Goal: Task Accomplishment & Management: Manage account settings

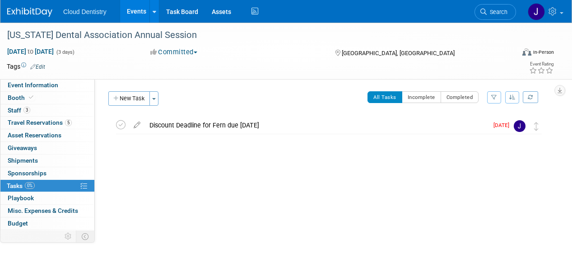
click at [135, 12] on link "Events" at bounding box center [136, 11] width 33 height 23
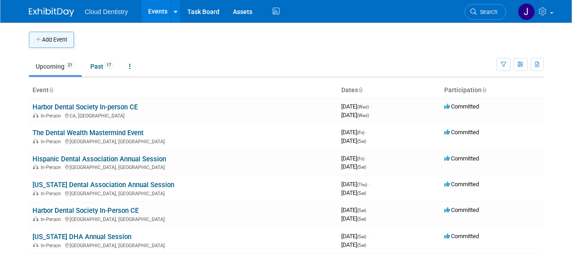
click at [63, 38] on button "Add Event" at bounding box center [51, 40] width 45 height 16
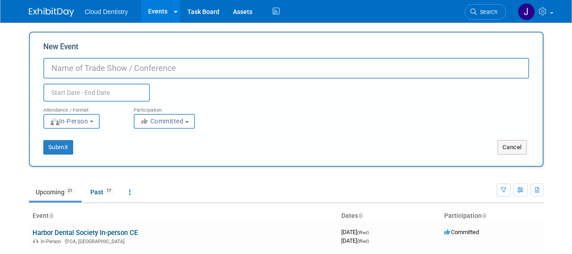
click at [142, 67] on input "New Event" at bounding box center [286, 68] width 486 height 21
type input "Southwest Dental Conference"
click at [121, 92] on input "text" at bounding box center [96, 93] width 107 height 18
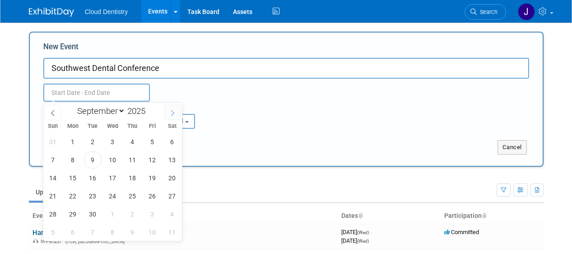
click at [174, 111] on icon at bounding box center [172, 113] width 6 height 6
select select "11"
click at [174, 111] on icon at bounding box center [172, 113] width 6 height 6
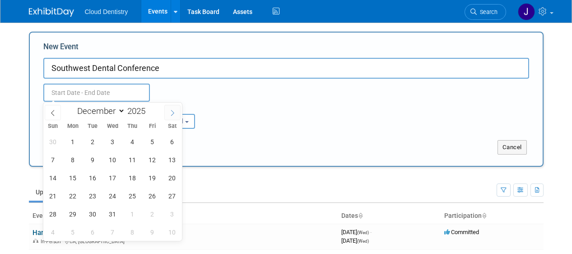
type input "2026"
click at [174, 111] on icon at bounding box center [172, 113] width 6 height 6
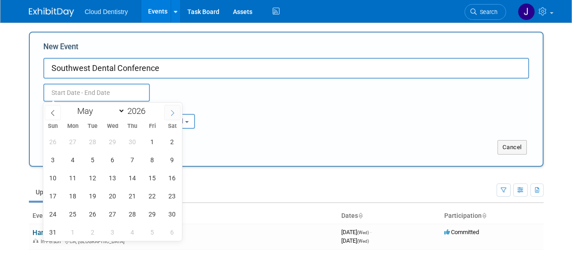
click at [174, 111] on icon at bounding box center [172, 113] width 6 height 6
select select "7"
click at [148, 198] on span "21" at bounding box center [153, 196] width 18 height 18
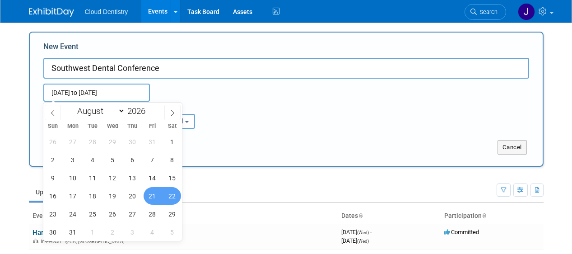
click at [168, 200] on span "22" at bounding box center [172, 196] width 18 height 18
type input "[DATE] to [DATE]"
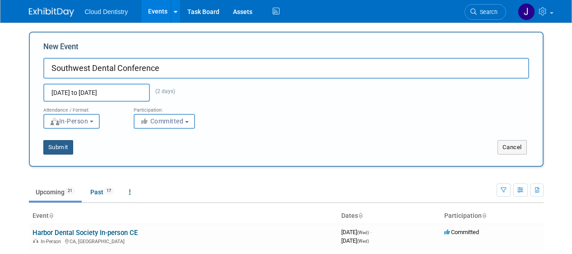
click at [58, 147] on button "Submit" at bounding box center [58, 147] width 30 height 14
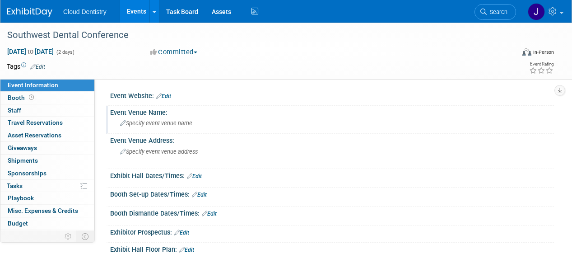
click at [168, 120] on span "Specify event venue name" at bounding box center [156, 123] width 72 height 7
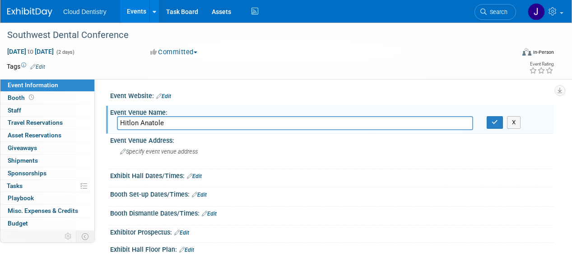
click at [180, 121] on input "Hitlon Anatole" at bounding box center [295, 123] width 356 height 14
type input "Hitlon Anatole"
click at [157, 154] on span "Specify event venue address" at bounding box center [159, 151] width 78 height 7
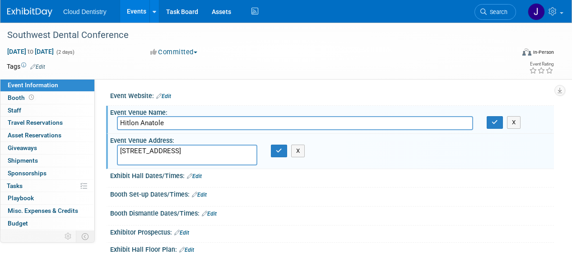
click at [192, 153] on textarea "2201 N Stemmons Fwy, Dallas, TX 75207" at bounding box center [187, 154] width 140 height 21
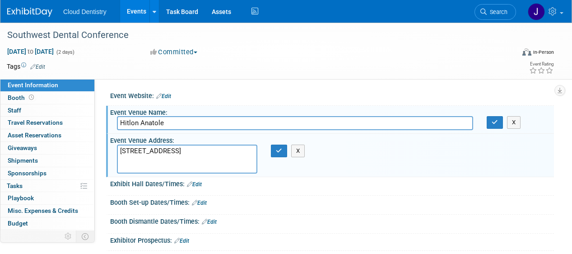
click at [201, 167] on textarea "2201 N Stemmons Fwy Dallas, TX 75207" at bounding box center [187, 158] width 140 height 29
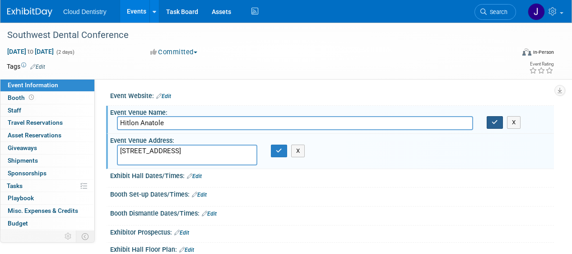
type textarea "2201 N Stemmons Fwy Dallas, TX 75207"
click at [493, 123] on icon "button" at bounding box center [495, 122] width 6 height 6
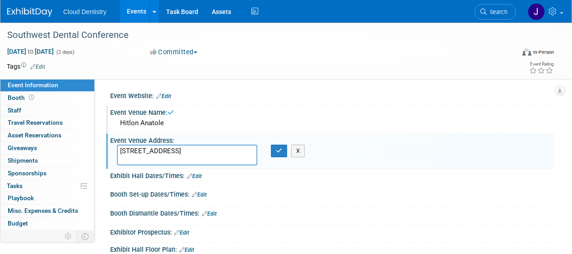
click at [269, 152] on div "X" at bounding box center [279, 150] width 31 height 13
click at [278, 151] on icon "button" at bounding box center [279, 151] width 6 height 6
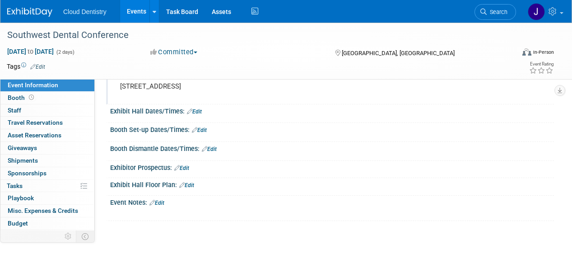
scroll to position [67, 0]
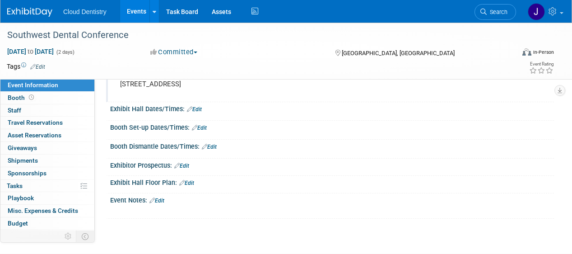
click at [148, 98] on div "2201 N Stemmons Fwy Dallas, TX 75207" at bounding box center [203, 88] width 172 height 21
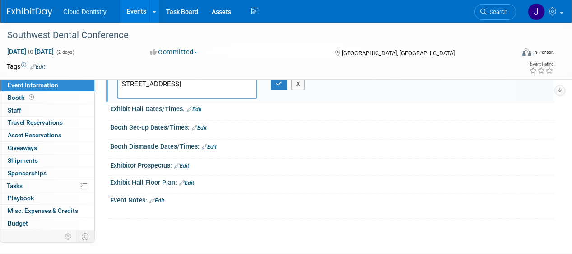
click at [181, 117] on div at bounding box center [332, 116] width 430 height 2
click at [183, 115] on div at bounding box center [332, 116] width 430 height 2
click at [190, 113] on div "Save Changes Cancel" at bounding box center [332, 114] width 444 height 5
click at [193, 112] on div "Save Changes Cancel" at bounding box center [332, 114] width 444 height 5
click at [197, 107] on link "Edit" at bounding box center [194, 109] width 15 height 6
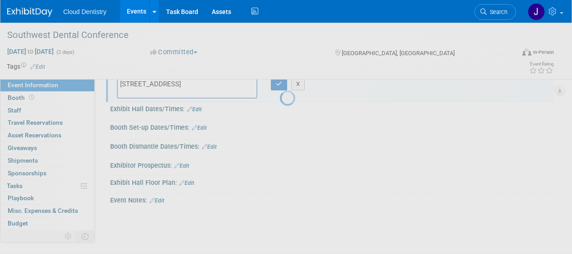
click at [280, 115] on div at bounding box center [286, 127] width 13 height 254
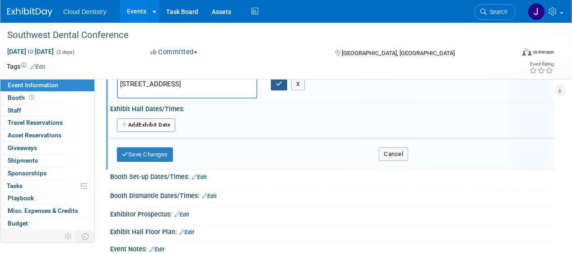
click at [276, 86] on icon "button" at bounding box center [279, 84] width 6 height 6
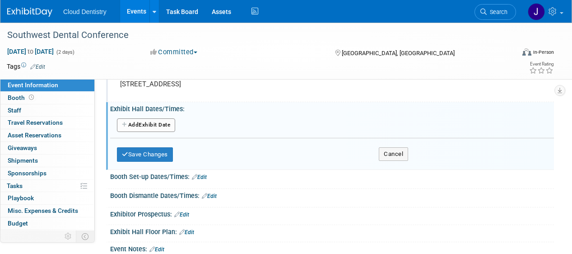
click at [158, 121] on button "Add Another Exhibit Date" at bounding box center [146, 125] width 58 height 14
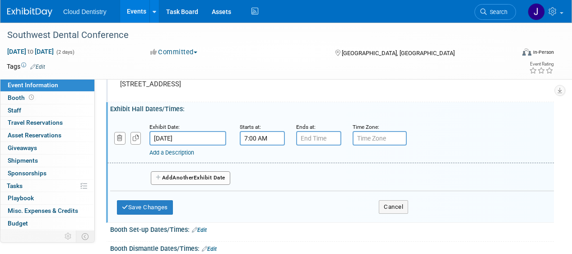
click at [263, 139] on input "7:00 AM" at bounding box center [262, 138] width 45 height 14
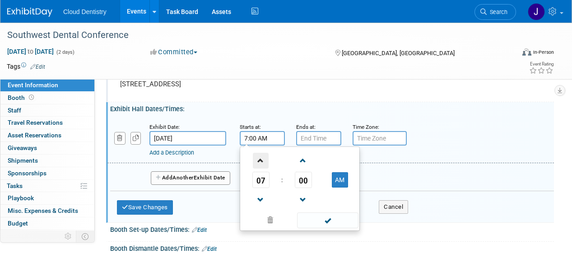
click at [263, 161] on span at bounding box center [261, 161] width 16 height 16
type input "9:00 AM"
click at [332, 221] on span at bounding box center [327, 220] width 61 height 16
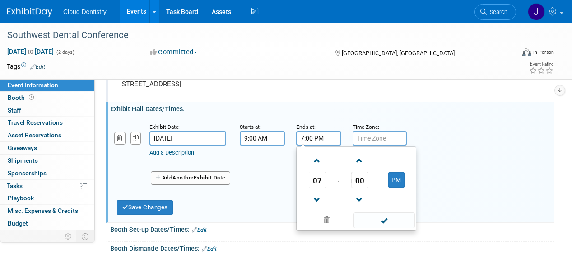
click at [330, 139] on input "7:00 PM" at bounding box center [318, 138] width 45 height 14
click at [320, 158] on span at bounding box center [317, 161] width 16 height 16
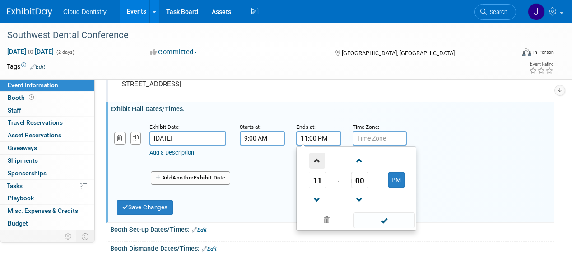
click at [320, 158] on span at bounding box center [317, 161] width 16 height 16
click at [313, 200] on span at bounding box center [317, 200] width 16 height 16
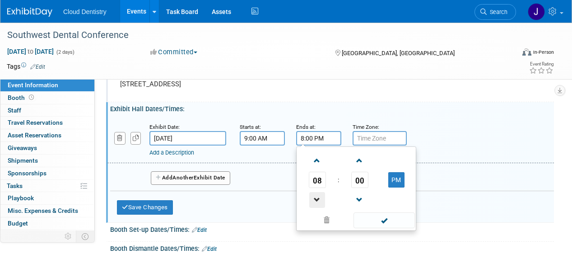
click at [313, 200] on span at bounding box center [317, 200] width 16 height 16
type input "6:00 PM"
click at [364, 218] on span at bounding box center [383, 220] width 61 height 16
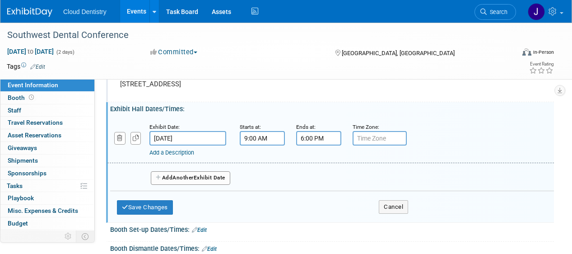
click at [377, 138] on input "text" at bounding box center [380, 138] width 54 height 14
type input "CST"
click at [347, 172] on div "Add Another Exhibit Date" at bounding box center [332, 175] width 444 height 24
click at [188, 176] on span "Another" at bounding box center [182, 177] width 21 height 6
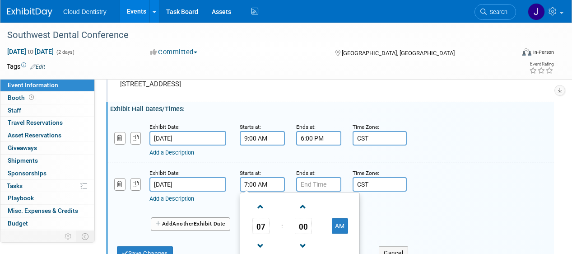
click at [278, 185] on input "7:00 AM" at bounding box center [262, 184] width 45 height 14
click at [264, 205] on span at bounding box center [261, 207] width 16 height 16
type input "9:00 AM"
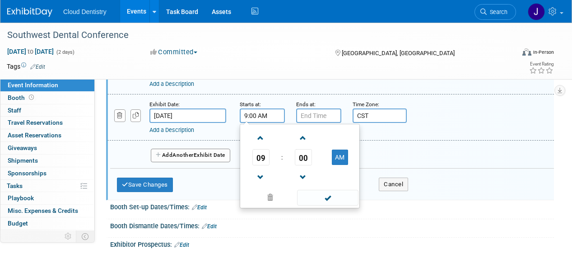
scroll to position [138, 0]
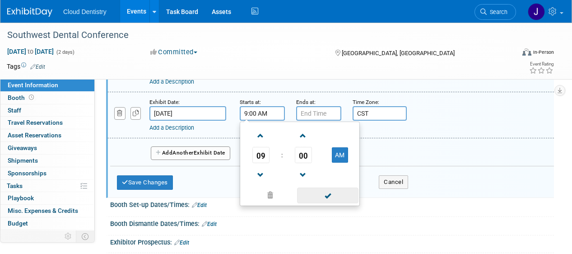
click at [339, 195] on span at bounding box center [327, 195] width 61 height 16
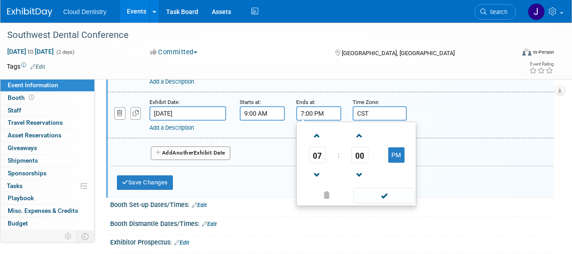
click at [321, 113] on input "7:00 PM" at bounding box center [318, 113] width 45 height 14
click at [318, 175] on span at bounding box center [317, 175] width 16 height 16
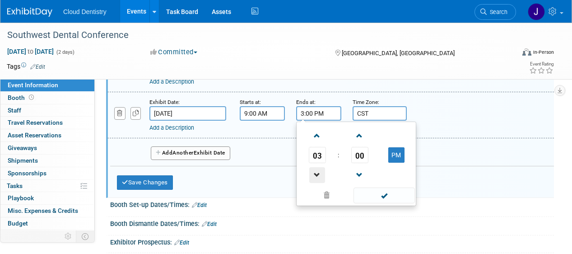
click at [318, 175] on span at bounding box center [317, 175] width 16 height 16
click at [362, 138] on span at bounding box center [360, 136] width 16 height 16
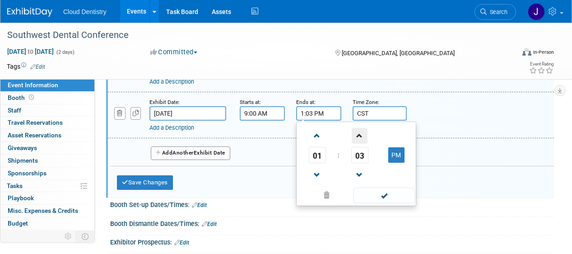
click at [362, 138] on span at bounding box center [360, 136] width 16 height 16
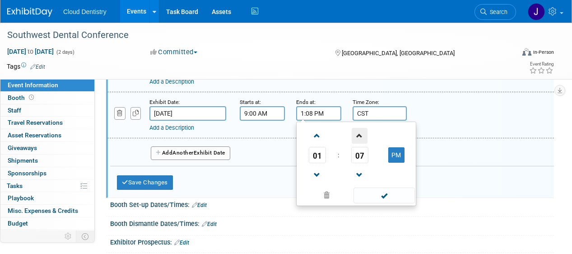
click at [362, 138] on span at bounding box center [360, 136] width 16 height 16
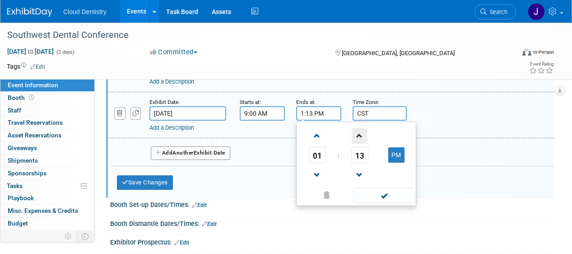
click at [362, 138] on span at bounding box center [360, 136] width 16 height 16
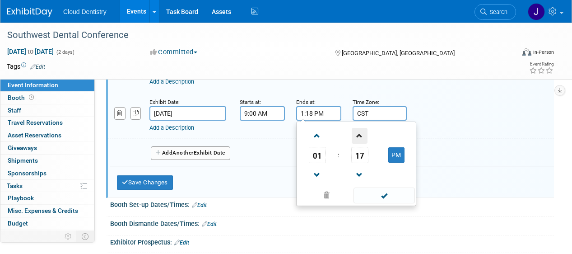
click at [362, 138] on span at bounding box center [360, 136] width 16 height 16
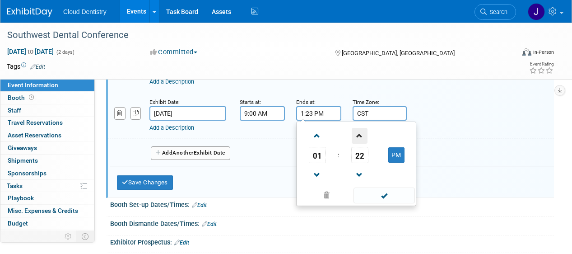
click at [362, 138] on span at bounding box center [360, 136] width 16 height 16
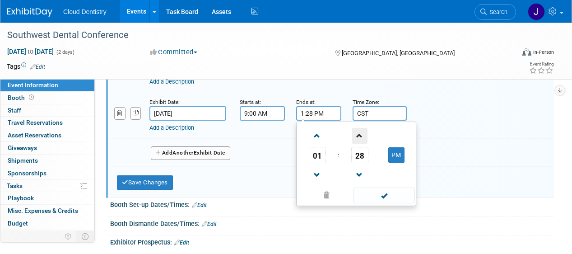
click at [362, 138] on span at bounding box center [360, 136] width 16 height 16
type input "1:30 PM"
click at [389, 198] on span at bounding box center [383, 195] width 61 height 16
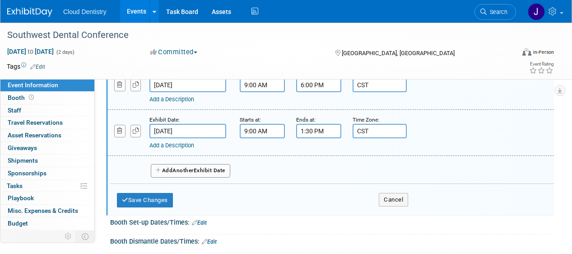
scroll to position [121, 0]
click at [156, 196] on button "Save Changes" at bounding box center [145, 199] width 56 height 14
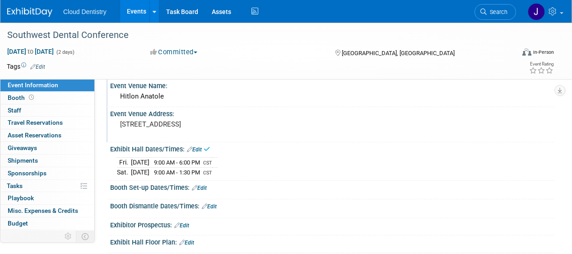
scroll to position [40, 0]
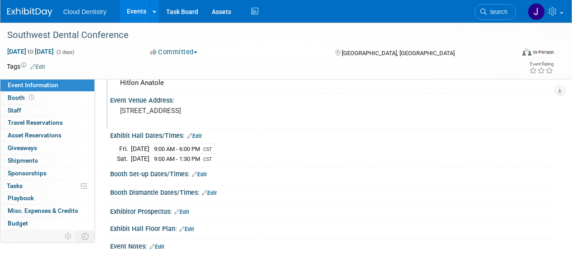
click at [199, 174] on link "Edit" at bounding box center [199, 174] width 15 height 6
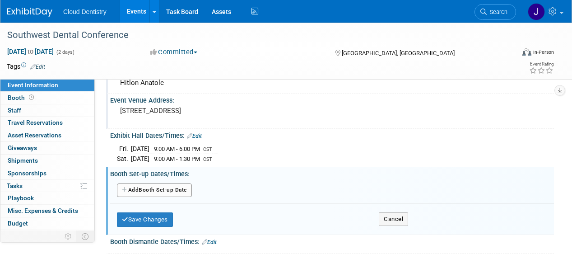
click at [161, 190] on button "Add Another Booth Set-up Date" at bounding box center [154, 190] width 75 height 14
select select "7"
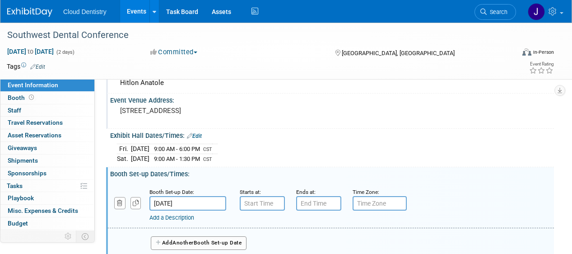
click at [188, 204] on input "Aug 21, 2026" at bounding box center [187, 203] width 77 height 14
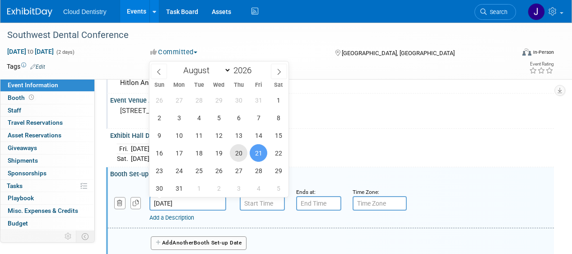
click at [242, 150] on span "20" at bounding box center [239, 153] width 18 height 18
type input "Aug 20, 2026"
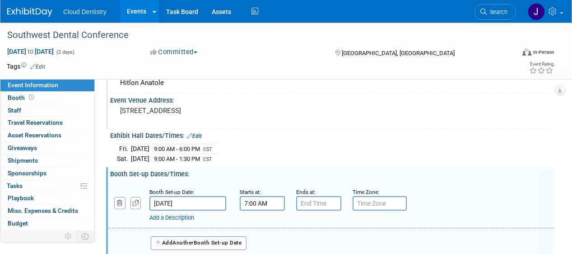
click at [254, 202] on input "7:00 AM" at bounding box center [262, 203] width 45 height 14
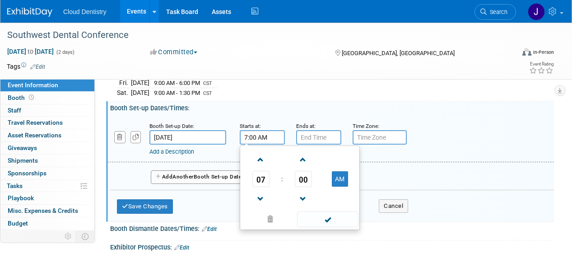
scroll to position [109, 0]
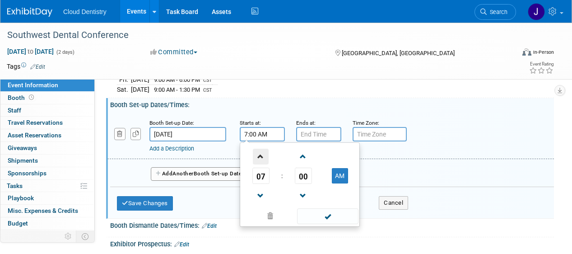
click at [260, 161] on span at bounding box center [261, 156] width 16 height 16
type input "8:00 AM"
click at [325, 222] on span at bounding box center [327, 216] width 61 height 16
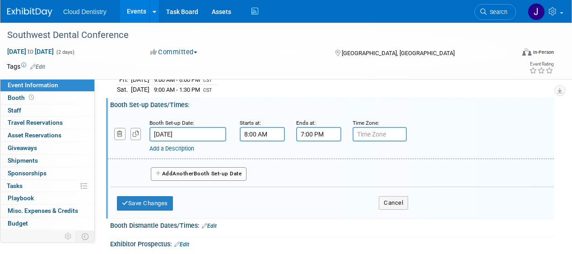
click at [329, 136] on input "7:00 PM" at bounding box center [318, 134] width 45 height 14
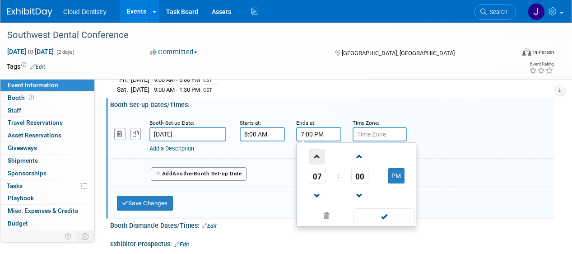
click at [317, 154] on span at bounding box center [317, 156] width 16 height 16
type input "8:00 PM"
click at [381, 218] on span at bounding box center [383, 216] width 61 height 16
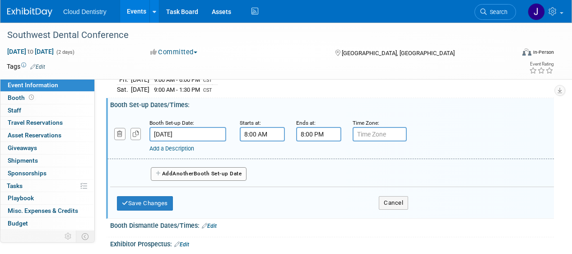
click at [380, 131] on input "text" at bounding box center [380, 134] width 54 height 14
type input "CST"
click at [367, 165] on div "Add Another Booth Set-up Date" at bounding box center [332, 171] width 444 height 24
click at [165, 202] on button "Save Changes" at bounding box center [145, 203] width 56 height 14
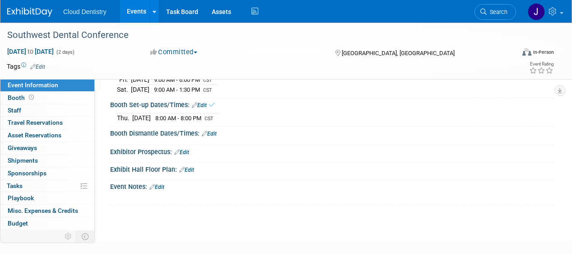
click at [217, 131] on link "Edit" at bounding box center [209, 133] width 15 height 6
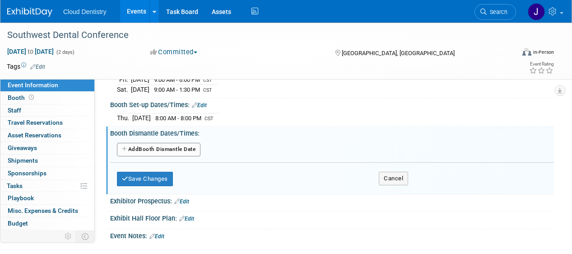
click at [177, 144] on button "Add Another Booth Dismantle Date" at bounding box center [159, 150] width 84 height 14
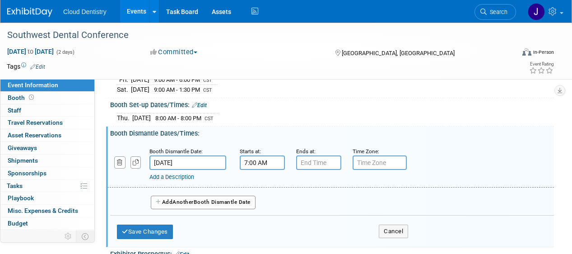
click at [271, 164] on input "7:00 AM" at bounding box center [262, 162] width 45 height 14
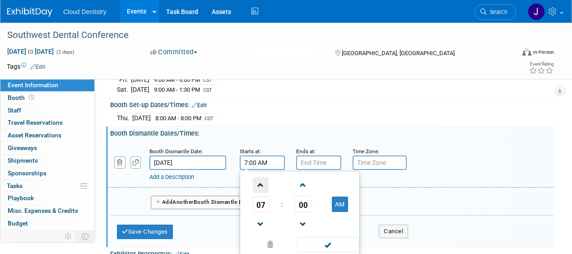
click at [265, 180] on span at bounding box center [261, 185] width 16 height 16
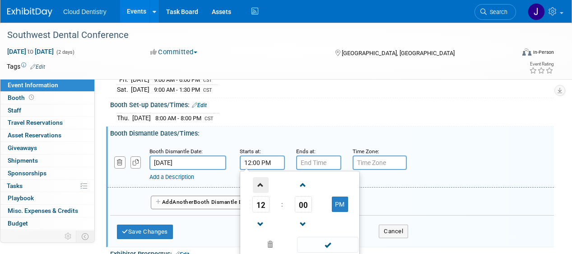
click at [265, 180] on span at bounding box center [261, 185] width 16 height 16
click at [262, 224] on span at bounding box center [261, 224] width 16 height 16
click at [304, 204] on span "00" at bounding box center [303, 204] width 17 height 16
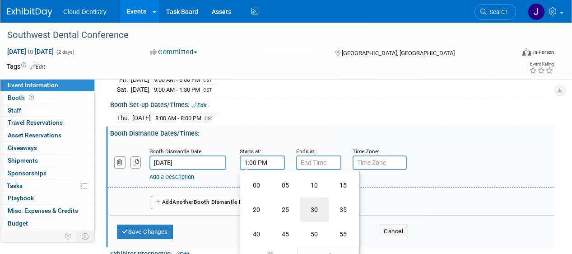
click at [311, 208] on td "30" at bounding box center [314, 209] width 29 height 24
type input "1:30 PM"
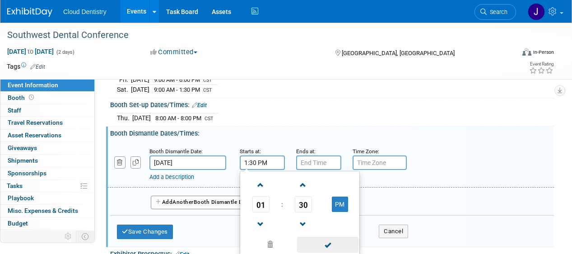
click at [336, 251] on span at bounding box center [327, 245] width 61 height 16
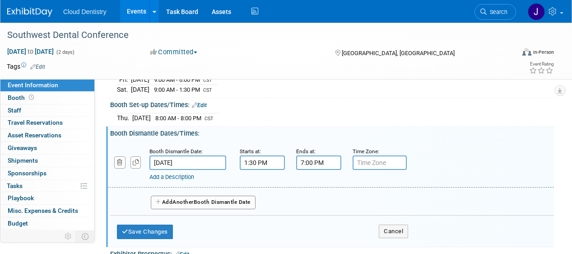
click at [326, 163] on input "7:00 PM" at bounding box center [318, 162] width 45 height 14
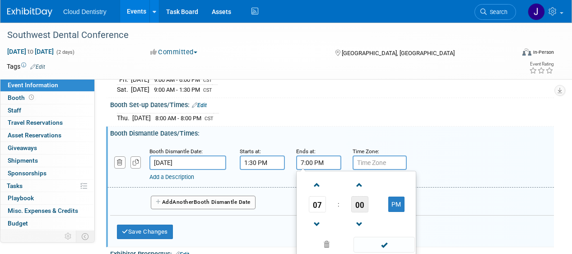
click at [363, 205] on span "00" at bounding box center [359, 204] width 17 height 16
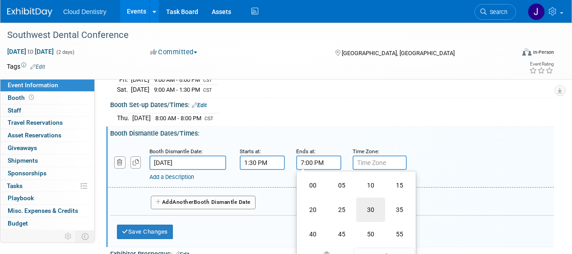
click at [365, 206] on td "30" at bounding box center [370, 209] width 29 height 24
type input "7:30 PM"
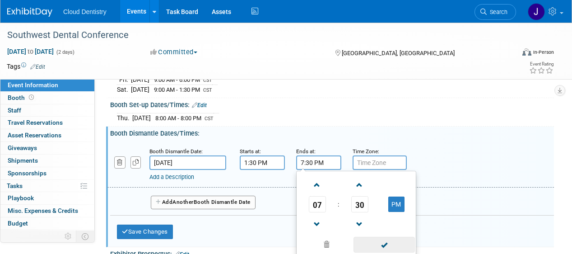
click at [382, 248] on span at bounding box center [383, 245] width 61 height 16
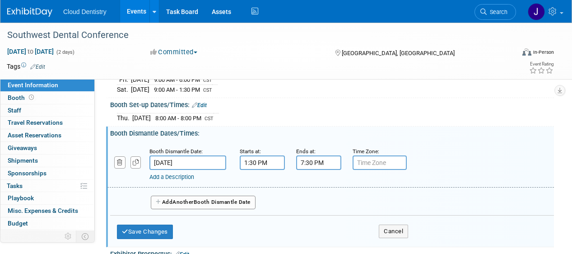
click at [373, 168] on input "text" at bounding box center [380, 162] width 54 height 14
type input "CST"
click at [357, 189] on div "Add Another Booth Dismantle Date" at bounding box center [332, 199] width 444 height 24
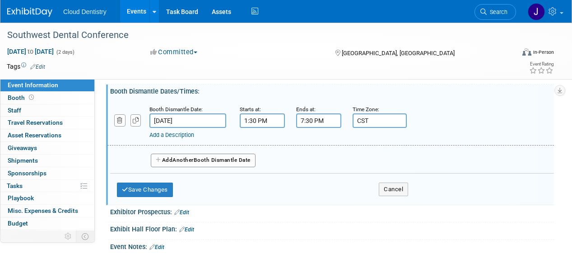
scroll to position [155, 0]
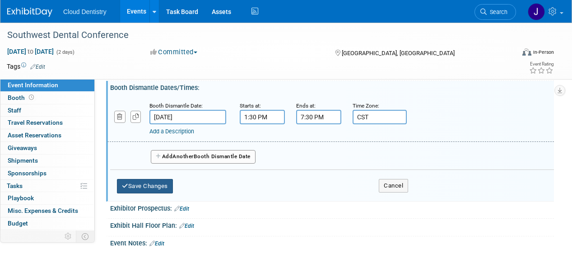
click at [168, 186] on button "Save Changes" at bounding box center [145, 186] width 56 height 14
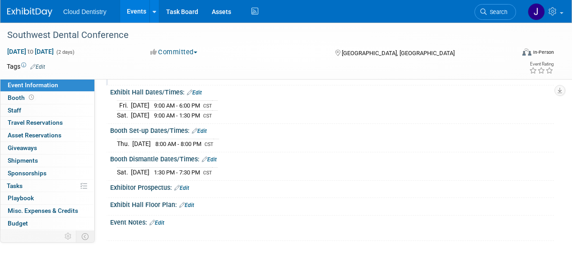
scroll to position [92, 0]
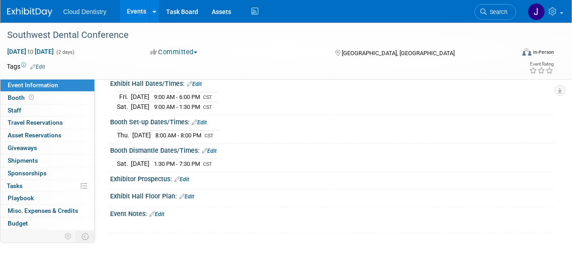
click at [187, 178] on link "Edit" at bounding box center [181, 179] width 15 height 6
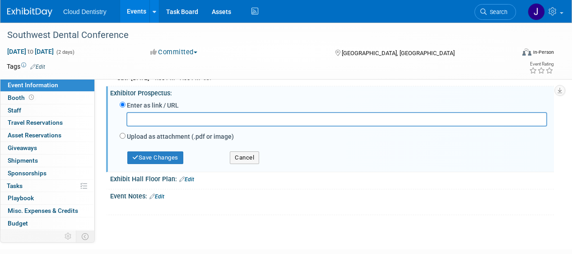
scroll to position [182, 0]
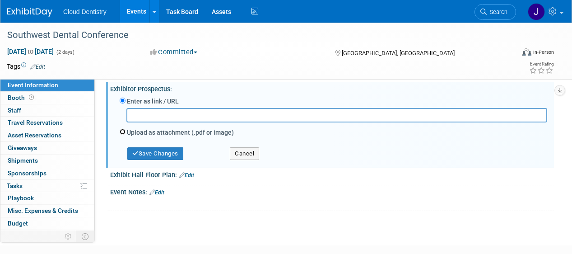
click at [125, 132] on input "Upload as attachment (.pdf or image)" at bounding box center [123, 132] width 6 height 6
radio input "true"
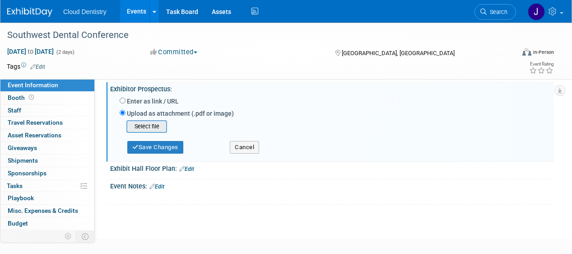
click at [150, 125] on input "file" at bounding box center [112, 126] width 107 height 11
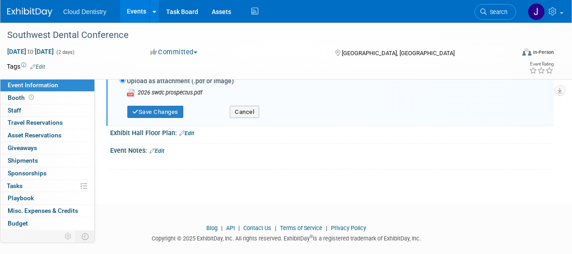
scroll to position [227, 0]
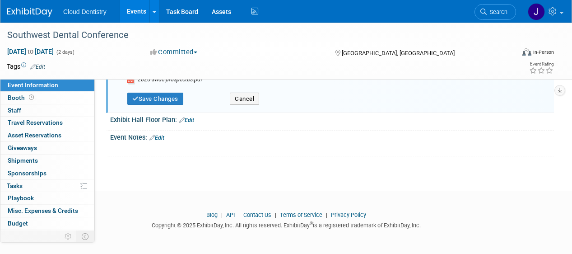
click at [170, 122] on div "Exhibit Hall Floor Plan: Edit" at bounding box center [332, 119] width 444 height 12
click at [191, 120] on link "Edit" at bounding box center [186, 120] width 15 height 6
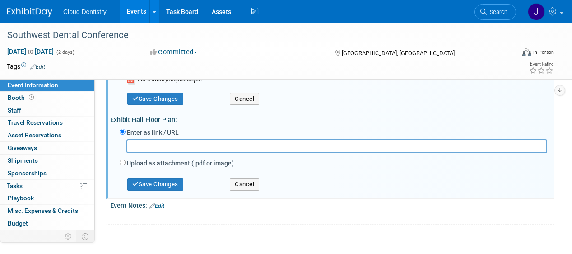
click at [183, 141] on input "text" at bounding box center [336, 146] width 421 height 14
click at [242, 185] on button "Cancel" at bounding box center [244, 184] width 29 height 13
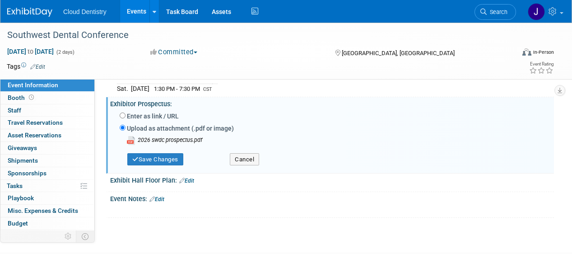
scroll to position [146, 0]
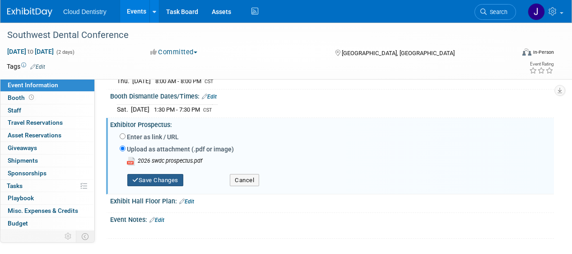
click at [176, 177] on button "Save Changes" at bounding box center [155, 180] width 56 height 13
click at [145, 177] on button "Save Changes" at bounding box center [155, 180] width 56 height 13
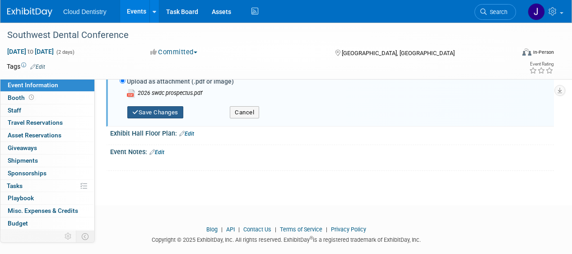
scroll to position [221, 0]
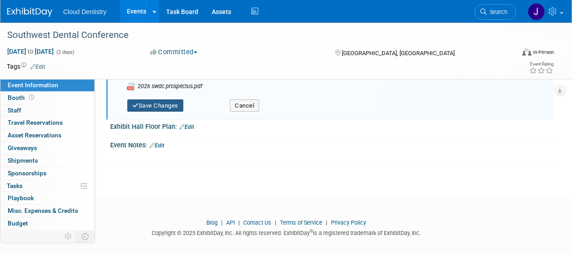
click at [139, 106] on button "Save Changes" at bounding box center [155, 105] width 56 height 13
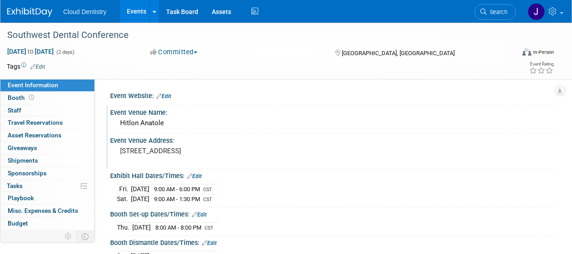
scroll to position [228, 0]
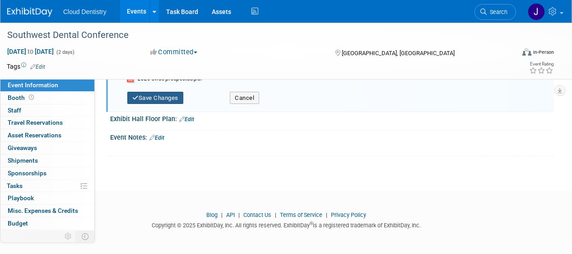
click at [161, 95] on button "Save Changes" at bounding box center [155, 98] width 56 height 13
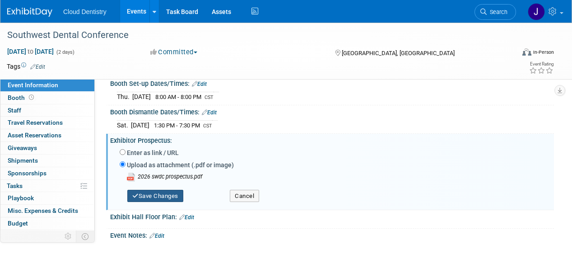
scroll to position [119, 0]
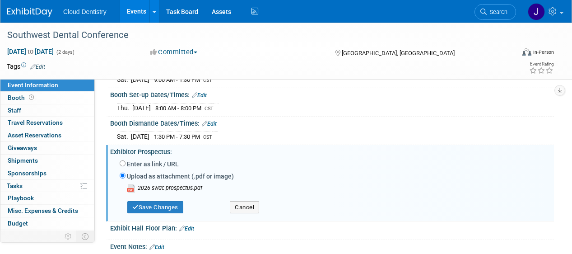
click at [162, 119] on div "Booth Dismantle Dates/Times: Edit" at bounding box center [332, 122] width 444 height 12
click at [31, 121] on span "Travel Reservations 0" at bounding box center [35, 122] width 55 height 7
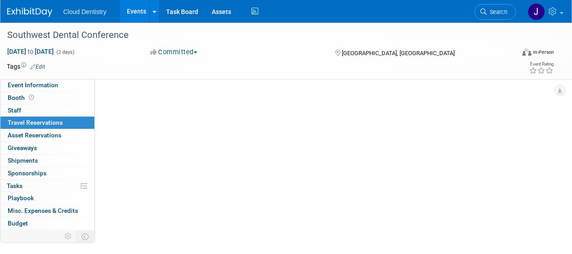
scroll to position [0, 0]
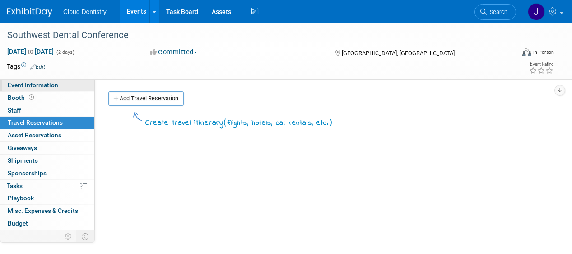
click at [56, 89] on link "Event Information" at bounding box center [47, 85] width 94 height 12
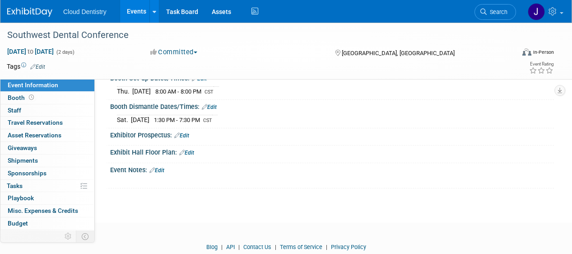
scroll to position [135, 0]
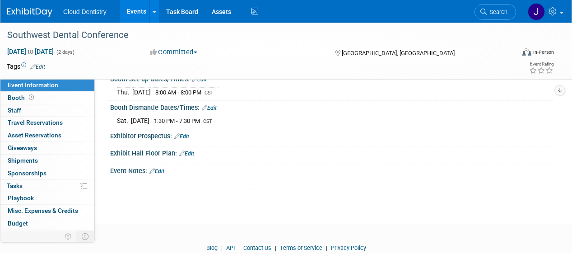
click at [189, 137] on link "Edit" at bounding box center [181, 136] width 15 height 6
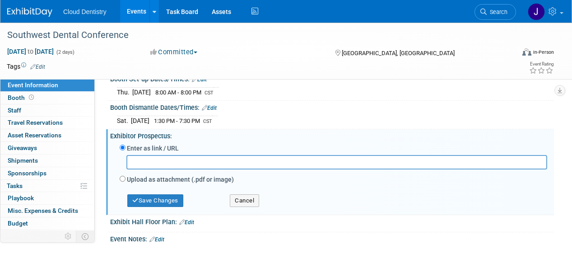
click at [143, 178] on label "Upload as attachment (.pdf or image)" at bounding box center [180, 179] width 107 height 9
click at [125, 178] on input "Upload as attachment (.pdf or image)" at bounding box center [123, 179] width 6 height 6
radio input "true"
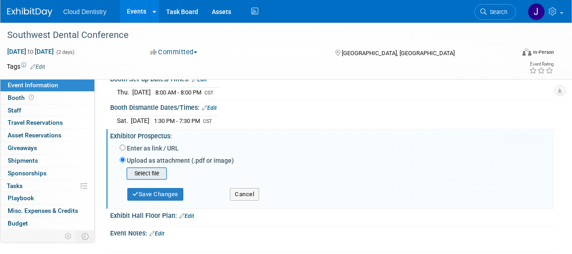
click at [156, 173] on input "file" at bounding box center [112, 173] width 107 height 11
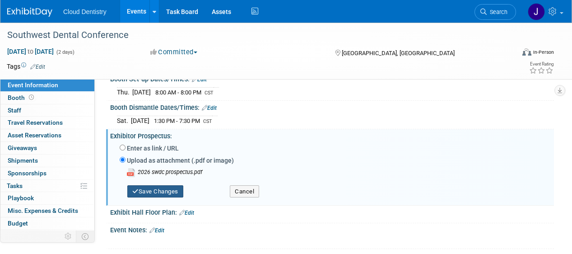
click at [170, 196] on button "Save Changes" at bounding box center [155, 191] width 56 height 13
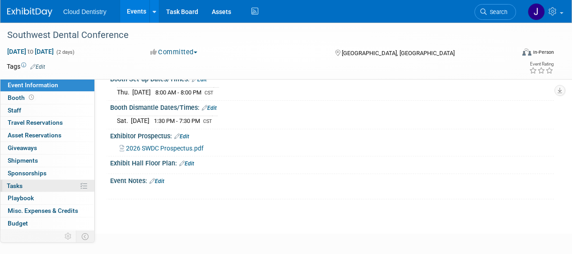
click at [37, 186] on link "0% Tasks 0%" at bounding box center [47, 186] width 94 height 12
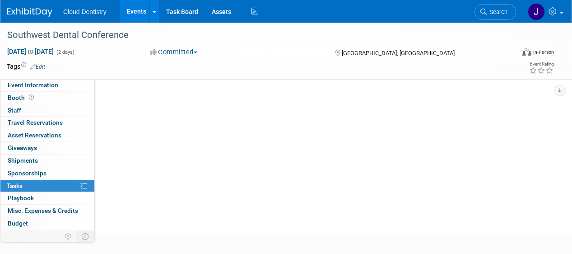
scroll to position [0, 0]
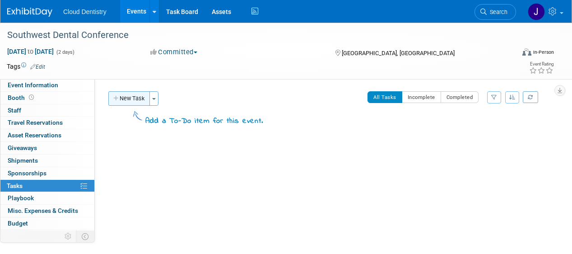
click at [132, 98] on button "New Task" at bounding box center [129, 98] width 42 height 14
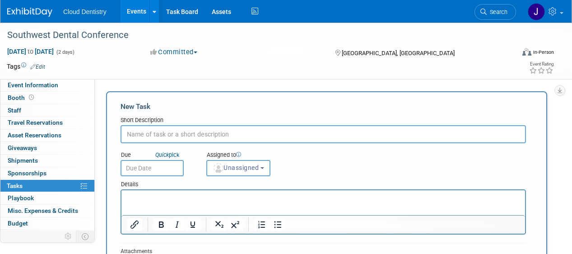
click at [149, 137] on input "text" at bounding box center [323, 134] width 405 height 18
type input "Payment in full due"
click at [159, 167] on input "text" at bounding box center [152, 168] width 63 height 16
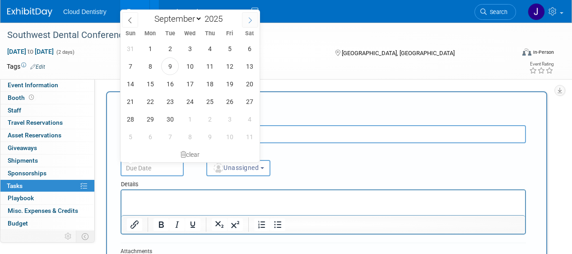
click at [250, 23] on icon at bounding box center [250, 20] width 6 height 6
click at [250, 24] on span at bounding box center [250, 19] width 16 height 15
select select "11"
click at [250, 24] on span at bounding box center [250, 19] width 16 height 15
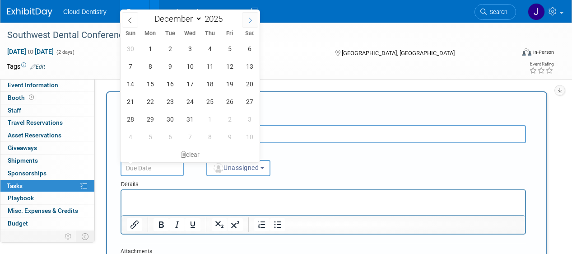
type input "2026"
click at [251, 18] on icon at bounding box center [250, 20] width 6 height 6
select select "2"
click at [130, 51] on span "1" at bounding box center [130, 49] width 18 height 18
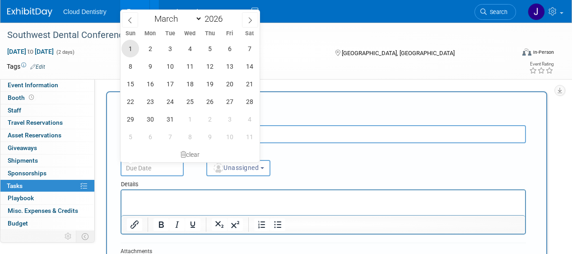
type input "Mar 1, 2026"
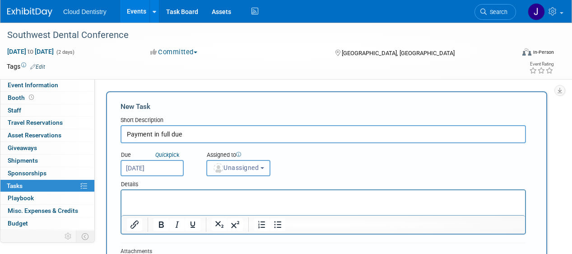
click at [227, 172] on button "Unassigned" at bounding box center [238, 168] width 64 height 16
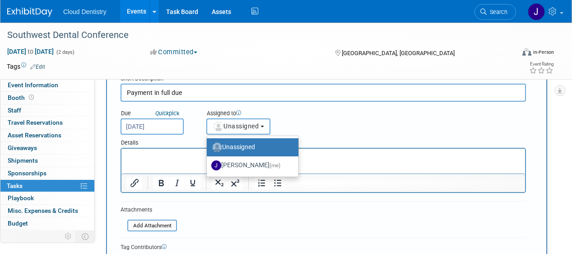
scroll to position [42, 0]
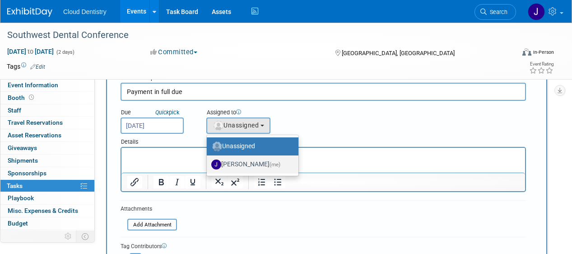
click at [238, 165] on label "Jessica Estrada (me)" at bounding box center [250, 164] width 78 height 14
click at [208, 165] on input "Jessica Estrada (me)" at bounding box center [205, 163] width 6 height 6
select select "8400ef51-4aca-4330-8880-468bfad11e00"
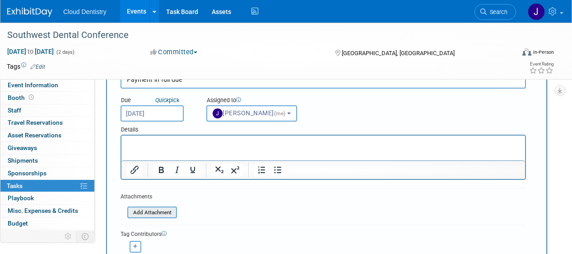
scroll to position [147, 0]
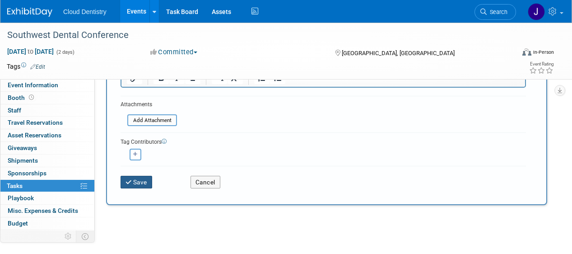
click at [142, 187] on button "Save" at bounding box center [137, 182] width 32 height 13
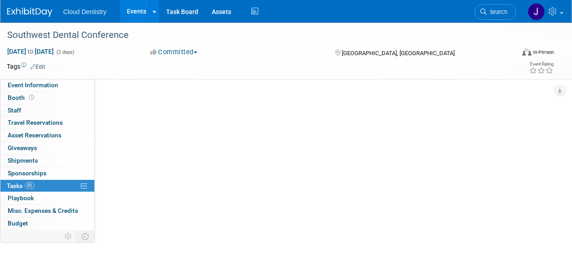
scroll to position [0, 0]
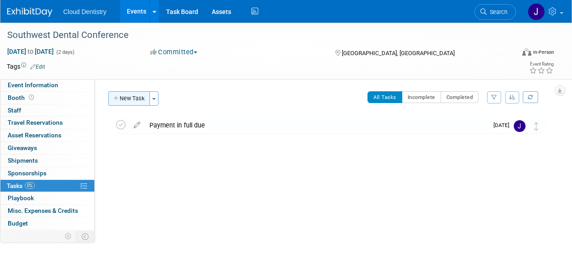
click at [139, 99] on button "New Task" at bounding box center [129, 98] width 42 height 14
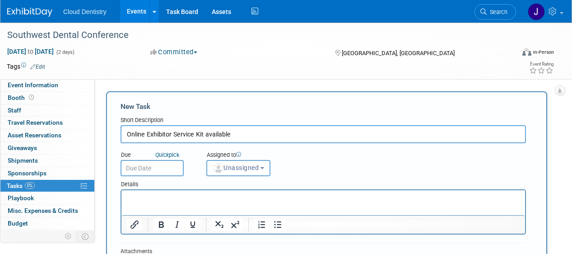
type input "Online Exhibitor Service Kit available"
click at [159, 167] on input "text" at bounding box center [152, 168] width 63 height 16
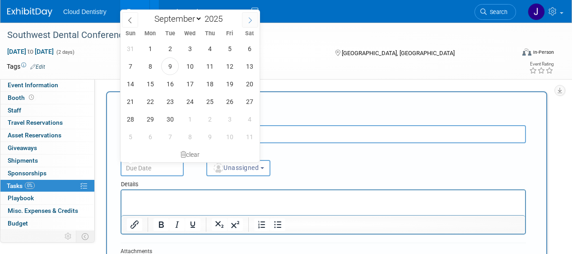
click at [253, 20] on span at bounding box center [250, 19] width 16 height 15
select select "11"
click at [253, 20] on span at bounding box center [250, 19] width 16 height 15
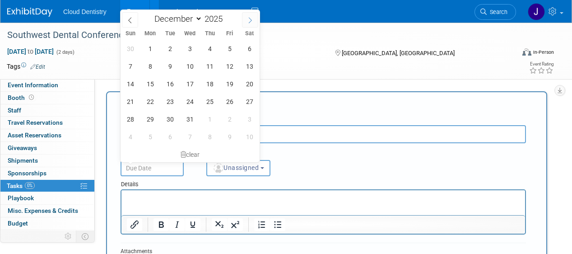
type input "2026"
click at [254, 20] on span at bounding box center [250, 19] width 16 height 15
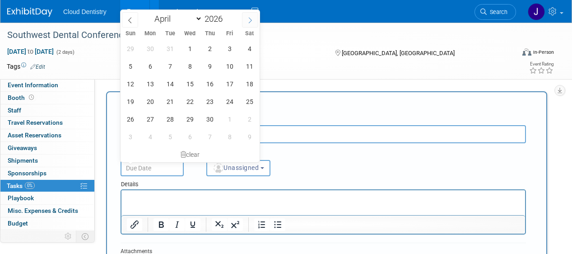
select select "4"
click at [132, 62] on span "3" at bounding box center [130, 66] width 18 height 18
type input "May 3, 2026"
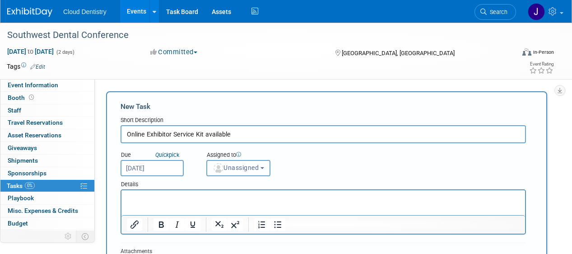
click at [240, 166] on span "Unassigned" at bounding box center [236, 167] width 46 height 7
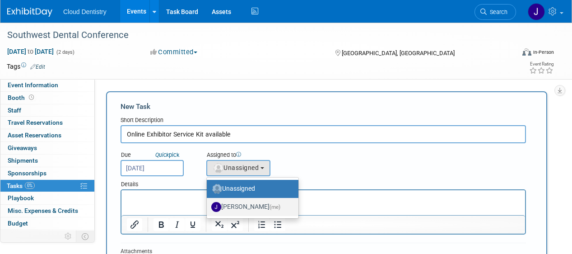
click at [239, 204] on label "Jessica Estrada (me)" at bounding box center [250, 207] width 78 height 14
click at [208, 204] on input "Jessica Estrada (me)" at bounding box center [205, 206] width 6 height 6
select select "8400ef51-4aca-4330-8880-468bfad11e00"
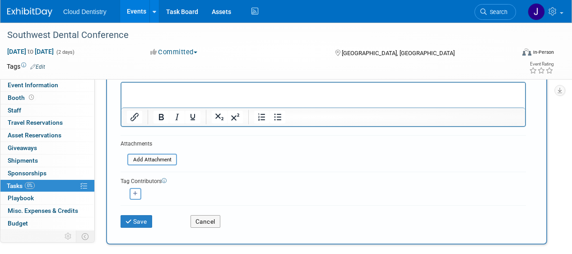
scroll to position [114, 0]
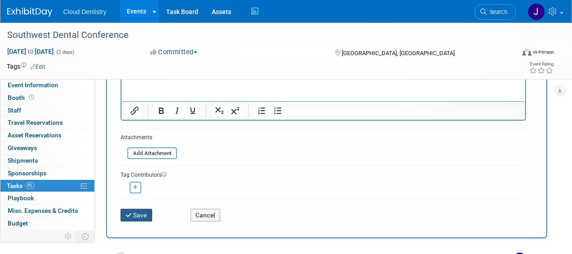
click at [136, 216] on button "Save" at bounding box center [137, 215] width 32 height 13
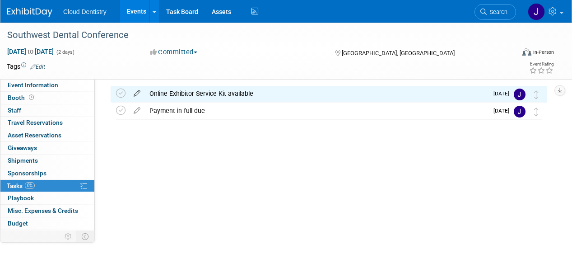
scroll to position [0, 0]
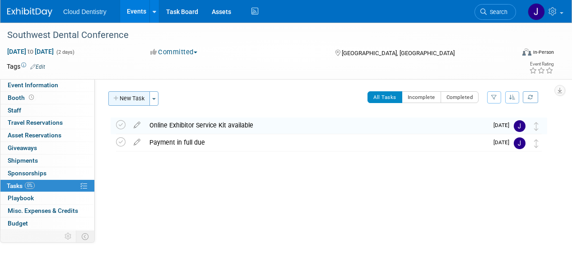
click at [140, 99] on button "New Task" at bounding box center [129, 98] width 42 height 14
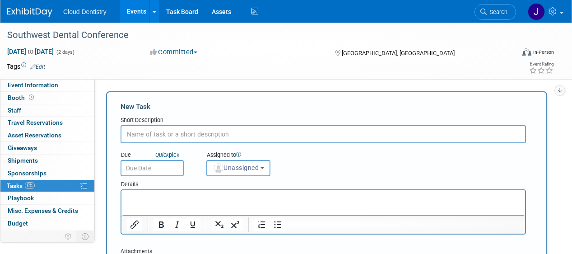
click at [170, 138] on input "text" at bounding box center [323, 134] width 405 height 18
type input "Product & Service listings deadline"
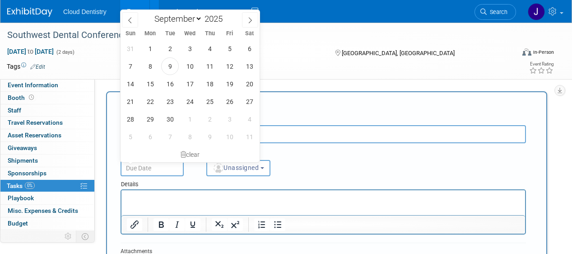
click at [172, 166] on input "text" at bounding box center [152, 168] width 63 height 16
click at [251, 25] on span at bounding box center [250, 19] width 16 height 15
select select "11"
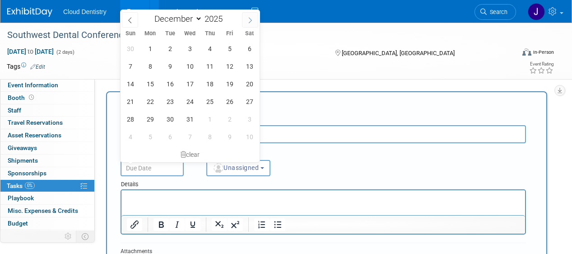
click at [251, 25] on span at bounding box center [250, 19] width 16 height 15
type input "2026"
click at [251, 25] on span at bounding box center [250, 19] width 16 height 15
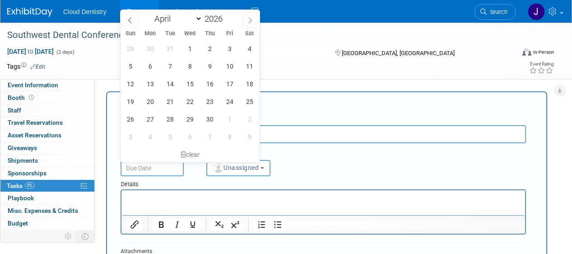
click at [251, 23] on icon at bounding box center [250, 20] width 6 height 6
select select "4"
click at [232, 84] on span "15" at bounding box center [230, 84] width 18 height 18
type input "May 15, 2026"
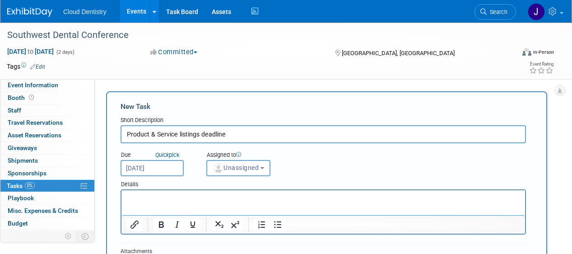
click at [238, 176] on div "Details" at bounding box center [323, 182] width 405 height 13
click at [238, 173] on button "Unassigned" at bounding box center [238, 168] width 64 height 16
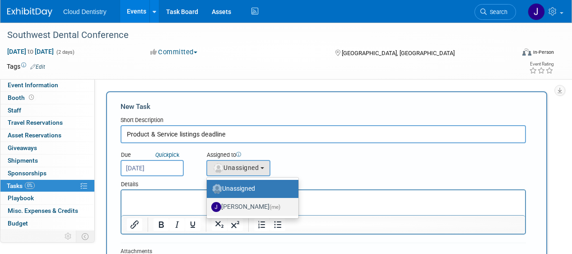
click at [237, 205] on label "Jessica Estrada (me)" at bounding box center [250, 207] width 78 height 14
click at [208, 205] on input "Jessica Estrada (me)" at bounding box center [205, 206] width 6 height 6
select select "8400ef51-4aca-4330-8880-468bfad11e00"
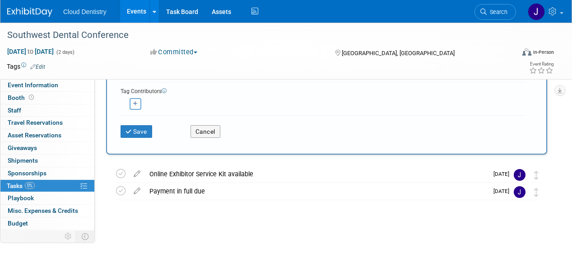
scroll to position [207, 0]
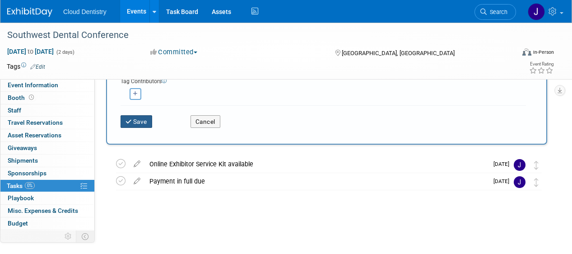
click at [139, 125] on button "Save" at bounding box center [137, 121] width 32 height 13
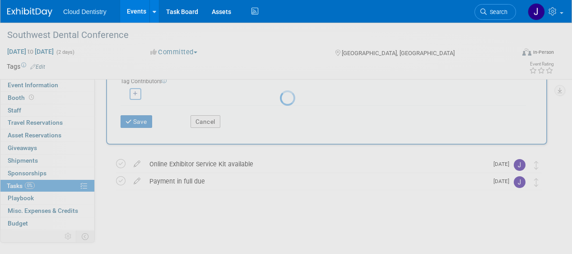
scroll to position [32, 0]
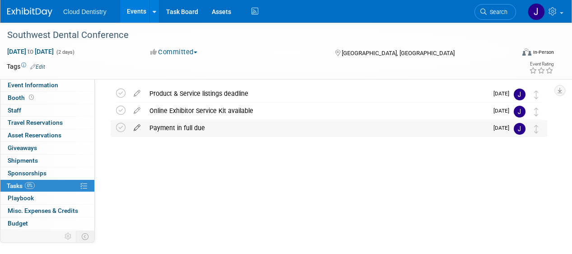
click at [139, 128] on icon at bounding box center [137, 125] width 16 height 11
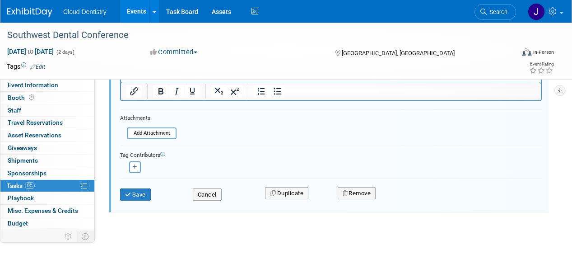
scroll to position [188, 0]
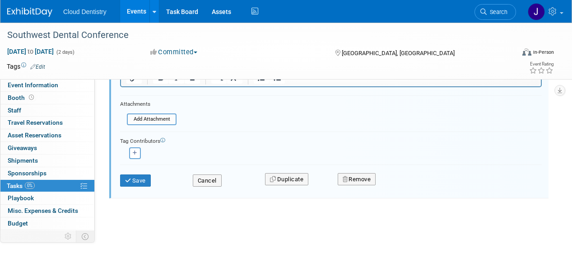
click at [203, 187] on div "Save Cancel Duplicate Remove" at bounding box center [330, 178] width 435 height 21
click at [205, 182] on button "Cancel" at bounding box center [207, 180] width 29 height 13
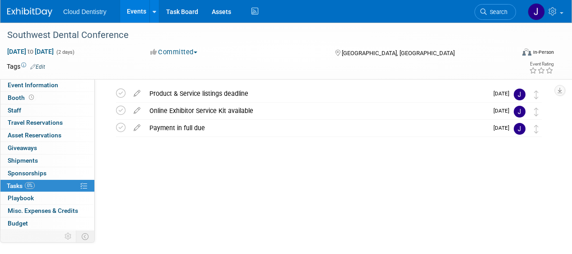
scroll to position [0, 0]
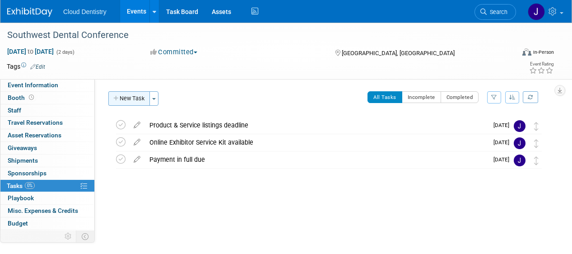
click at [122, 98] on button "New Task" at bounding box center [129, 98] width 42 height 14
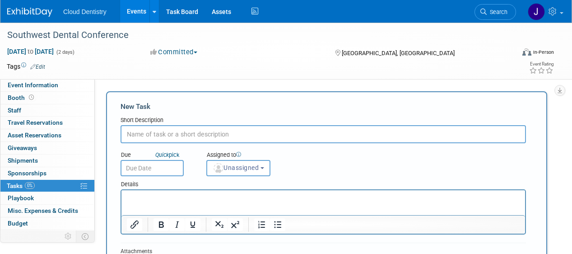
click at [145, 130] on input "text" at bounding box center [323, 134] width 405 height 18
type input "Show Specials deadline"
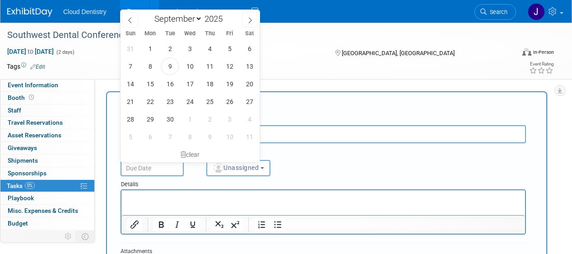
click at [163, 169] on input "text" at bounding box center [152, 168] width 63 height 16
click at [252, 23] on icon at bounding box center [250, 20] width 6 height 6
select select "11"
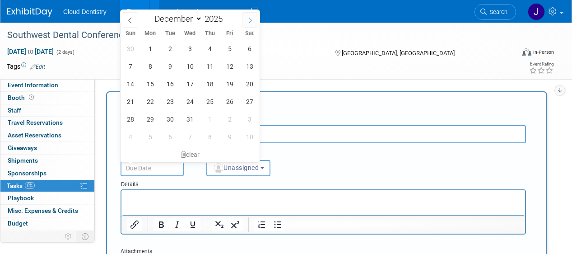
click at [252, 23] on icon at bounding box center [250, 20] width 6 height 6
type input "2026"
click at [252, 23] on icon at bounding box center [250, 20] width 6 height 6
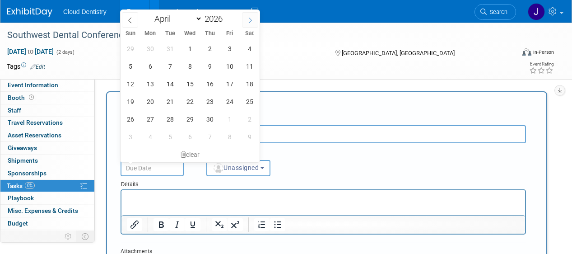
click at [252, 23] on icon at bounding box center [250, 20] width 6 height 6
select select "5"
click at [186, 85] on span "17" at bounding box center [190, 84] width 18 height 18
type input "Jun 17, 2026"
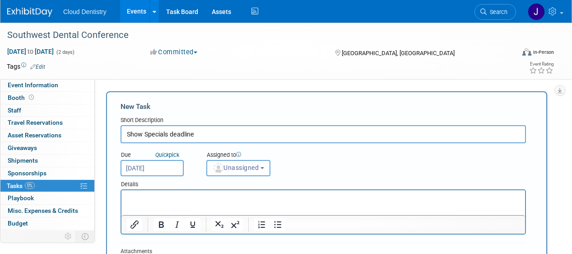
click at [236, 167] on span "Unassigned" at bounding box center [236, 167] width 46 height 7
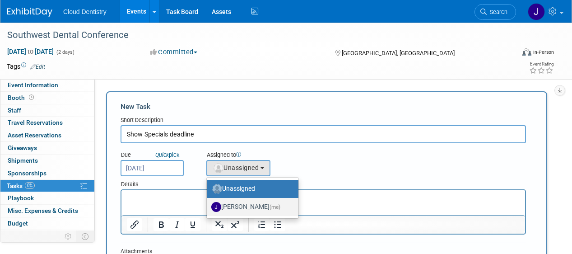
click at [234, 204] on label "Jessica Estrada (me)" at bounding box center [250, 207] width 78 height 14
click at [208, 204] on input "Jessica Estrada (me)" at bounding box center [205, 206] width 6 height 6
select select "8400ef51-4aca-4330-8880-468bfad11e00"
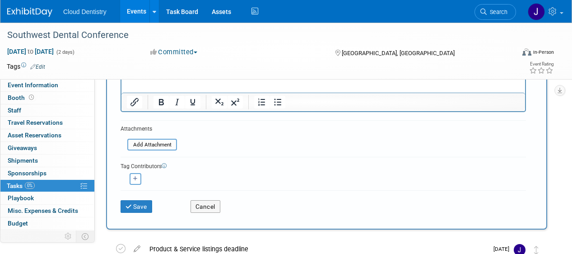
scroll to position [130, 0]
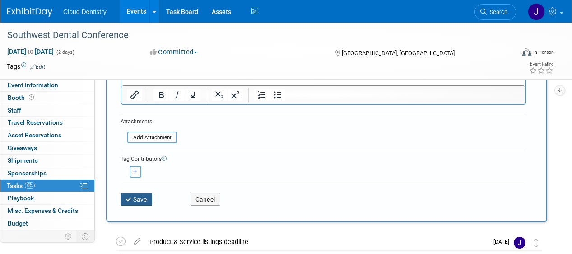
click at [136, 202] on button "Save" at bounding box center [137, 199] width 32 height 13
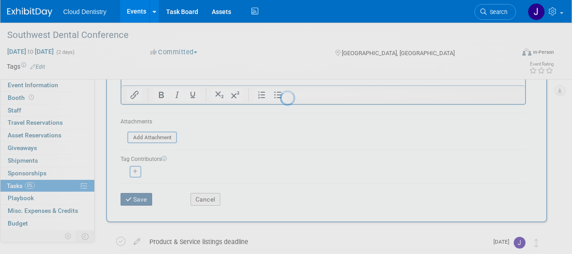
scroll to position [32, 0]
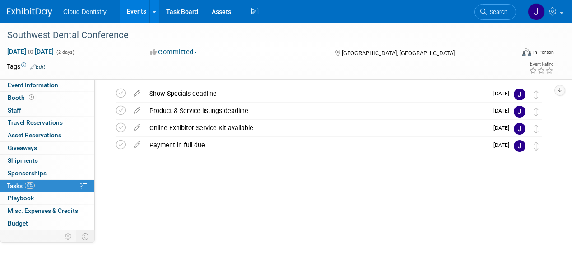
click at [139, 8] on link "Events" at bounding box center [136, 11] width 33 height 23
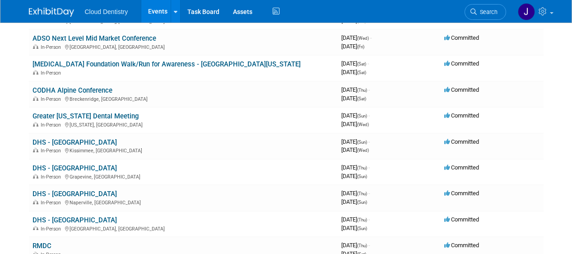
scroll to position [521, 0]
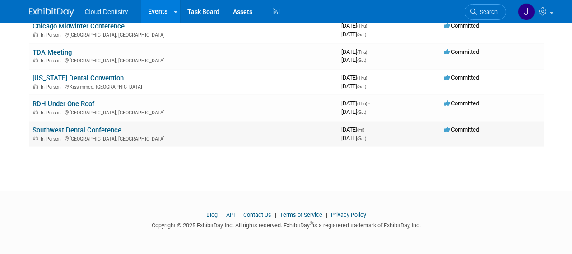
click at [91, 130] on link "Southwest Dental Conference" at bounding box center [76, 130] width 89 height 8
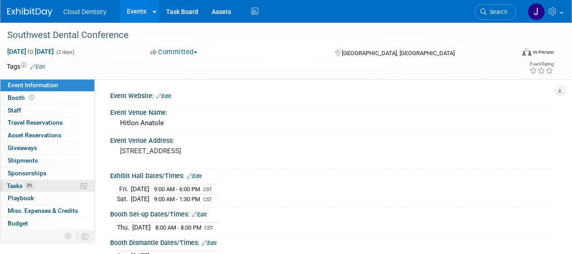
click at [42, 184] on link "0% Tasks 0%" at bounding box center [47, 186] width 94 height 12
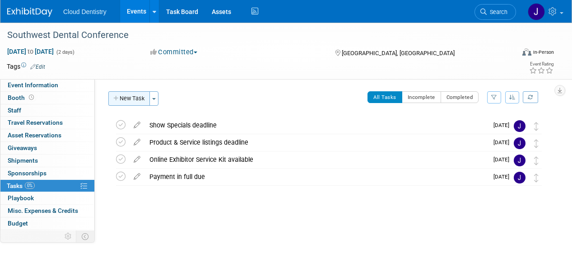
click at [135, 101] on button "New Task" at bounding box center [129, 98] width 42 height 14
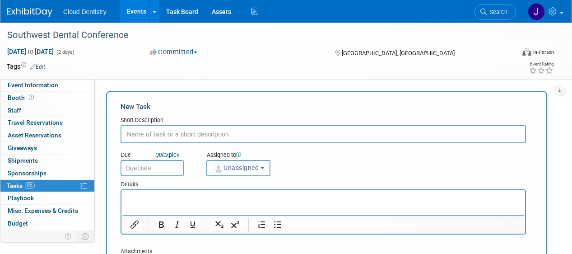
click at [147, 133] on input "text" at bounding box center [323, 134] width 405 height 18
type input "Unofficial show contractor information due"
click at [143, 172] on input "text" at bounding box center [152, 168] width 63 height 16
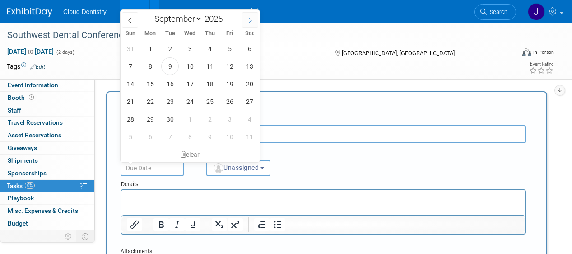
click at [251, 14] on span at bounding box center [250, 19] width 16 height 15
select select "11"
click at [251, 14] on span at bounding box center [250, 19] width 16 height 15
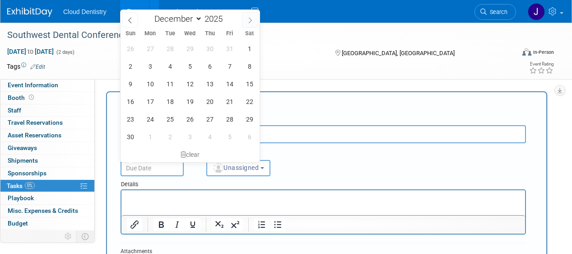
type input "2026"
click at [251, 14] on span at bounding box center [250, 19] width 16 height 15
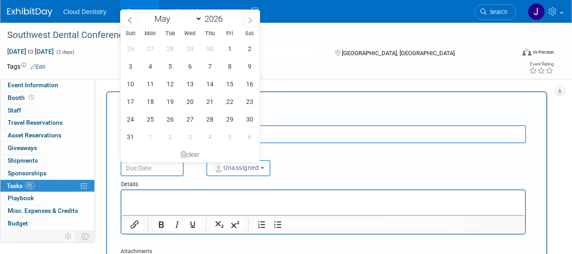
click at [251, 14] on span at bounding box center [250, 19] width 16 height 15
select select "5"
click at [190, 83] on span "17" at bounding box center [190, 84] width 18 height 18
type input "Jun 17, 2026"
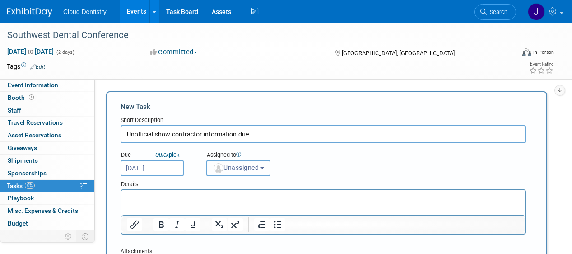
click at [223, 166] on span "Unassigned" at bounding box center [236, 167] width 46 height 7
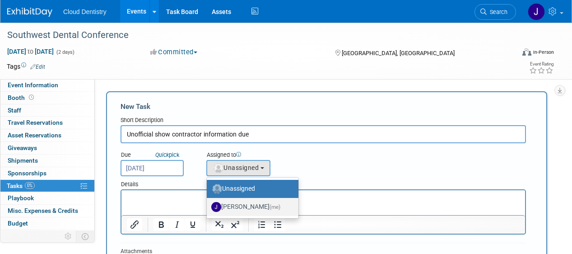
click at [228, 205] on label "Jessica Estrada (me)" at bounding box center [250, 207] width 78 height 14
click at [208, 205] on input "Jessica Estrada (me)" at bounding box center [205, 206] width 6 height 6
select select "8400ef51-4aca-4330-8880-468bfad11e00"
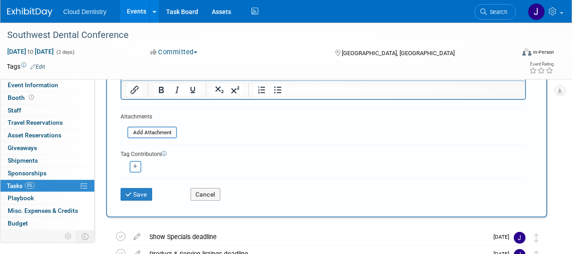
scroll to position [135, 0]
click at [147, 194] on button "Save" at bounding box center [137, 193] width 32 height 13
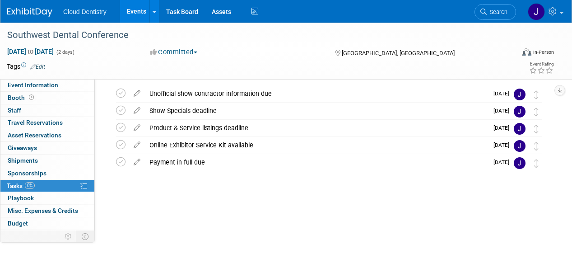
scroll to position [0, 0]
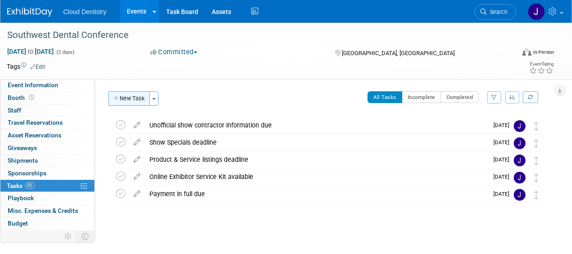
click at [137, 100] on button "New Task" at bounding box center [129, 98] width 42 height 14
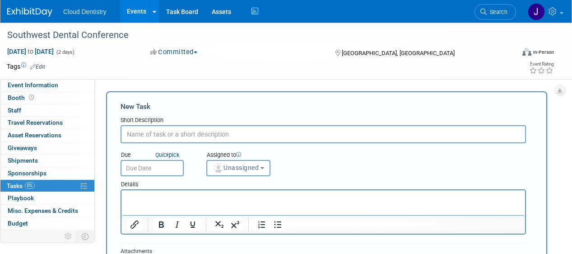
click at [161, 133] on input "text" at bounding box center [323, 134] width 405 height 18
type input "Certificate of Insurance deadline"
click at [166, 167] on input "text" at bounding box center [152, 168] width 63 height 16
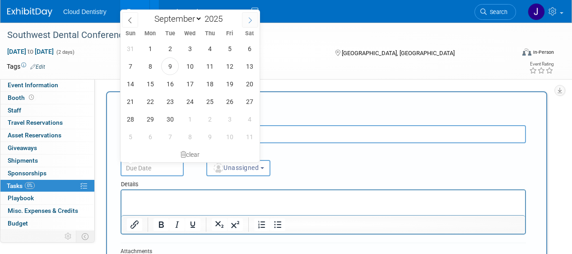
click at [251, 18] on icon at bounding box center [250, 20] width 6 height 6
select select "11"
click at [251, 18] on icon at bounding box center [250, 20] width 6 height 6
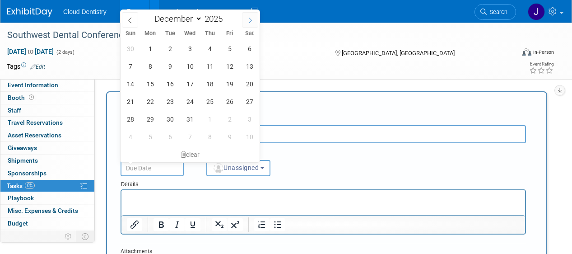
type input "2026"
click at [251, 18] on icon at bounding box center [250, 20] width 6 height 6
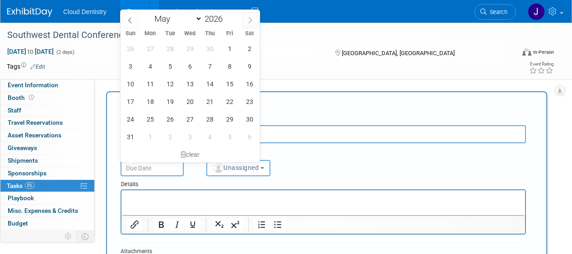
click at [251, 18] on icon at bounding box center [250, 20] width 6 height 6
select select "5"
click at [189, 87] on span "17" at bounding box center [190, 84] width 18 height 18
type input "Jun 17, 2026"
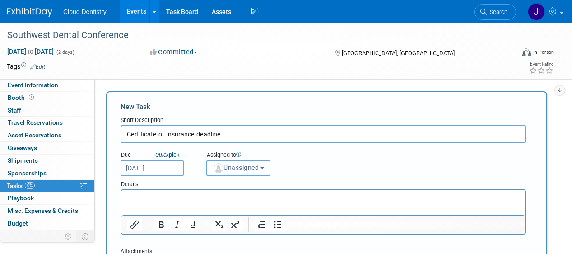
click at [242, 168] on span "Unassigned" at bounding box center [236, 167] width 46 height 7
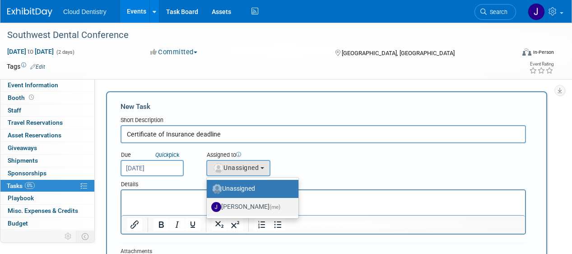
click at [244, 206] on label "Jessica Estrada (me)" at bounding box center [250, 207] width 78 height 14
click at [208, 206] on input "Jessica Estrada (me)" at bounding box center [205, 206] width 6 height 6
select select "8400ef51-4aca-4330-8880-468bfad11e00"
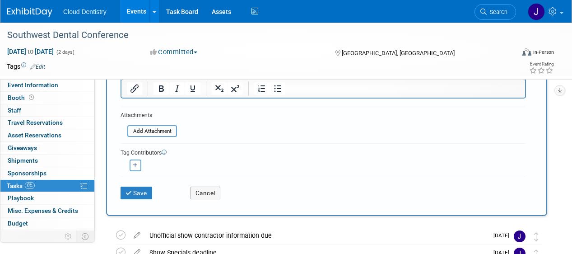
scroll to position [179, 0]
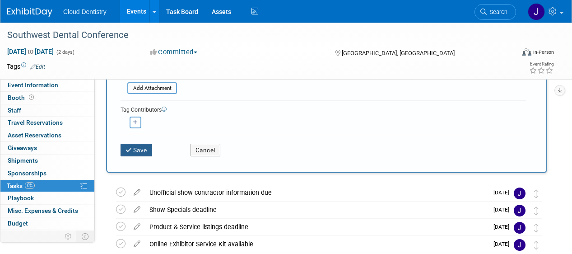
click at [145, 151] on button "Save" at bounding box center [137, 150] width 32 height 13
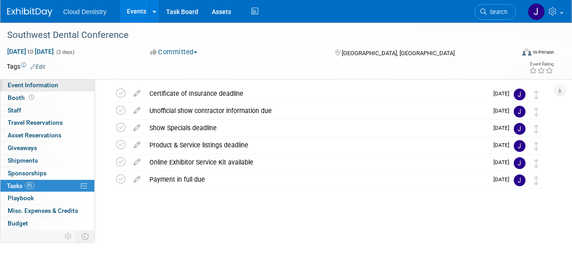
scroll to position [0, 0]
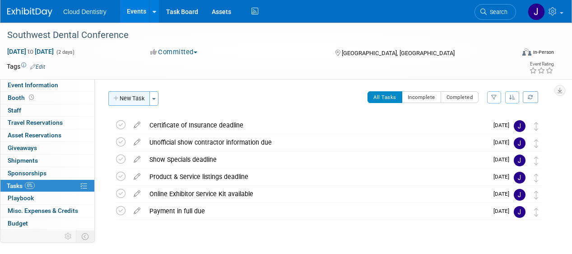
click at [139, 99] on button "New Task" at bounding box center [129, 98] width 42 height 14
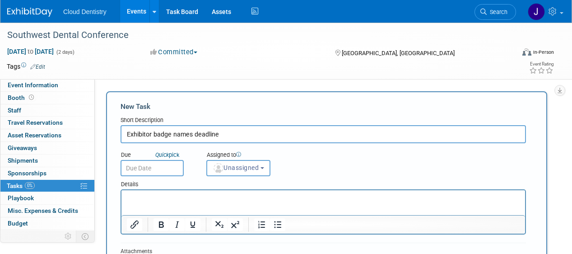
type input "Exhibitor badge names deadline"
click at [165, 171] on input "text" at bounding box center [152, 168] width 63 height 16
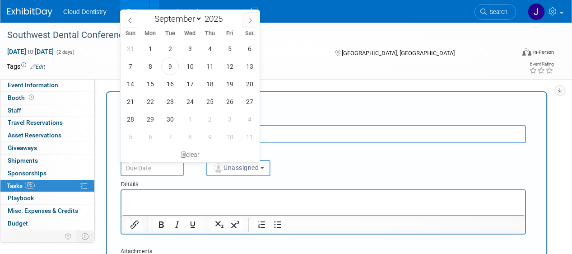
click at [251, 20] on icon at bounding box center [250, 21] width 3 height 6
select select "11"
click at [251, 20] on icon at bounding box center [250, 21] width 3 height 6
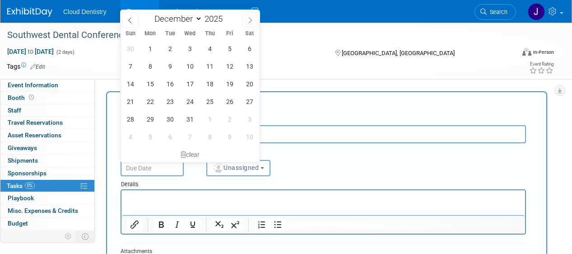
type input "2026"
click at [251, 20] on icon at bounding box center [250, 21] width 3 height 6
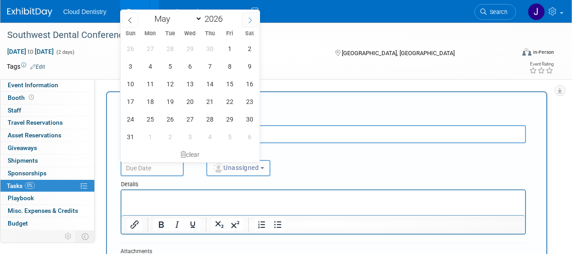
click at [251, 20] on icon at bounding box center [250, 21] width 3 height 6
select select "6"
click at [186, 47] on span "1" at bounding box center [190, 49] width 18 height 18
type input "Jul 1, 2026"
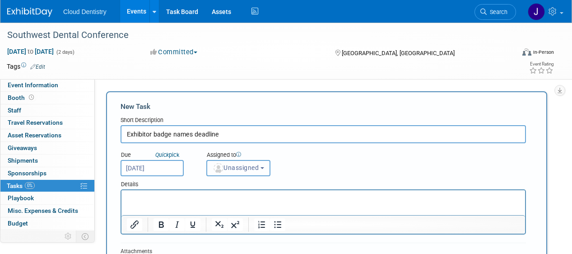
click at [233, 170] on span "Unassigned" at bounding box center [236, 167] width 46 height 7
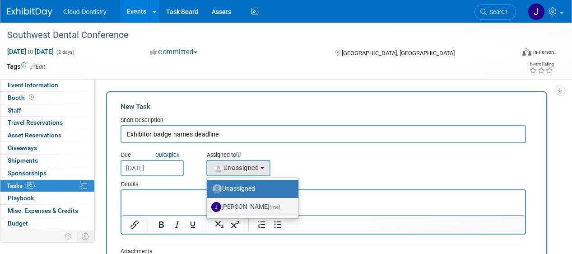
click at [235, 207] on label "Jessica Estrada (me)" at bounding box center [250, 207] width 78 height 14
click at [208, 207] on input "Jessica Estrada (me)" at bounding box center [205, 206] width 6 height 6
select select "8400ef51-4aca-4330-8880-468bfad11e00"
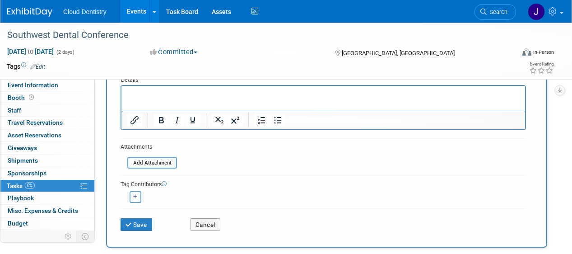
scroll to position [109, 0]
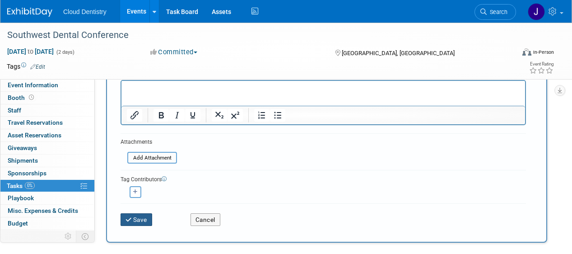
click at [140, 223] on button "Save" at bounding box center [137, 219] width 32 height 13
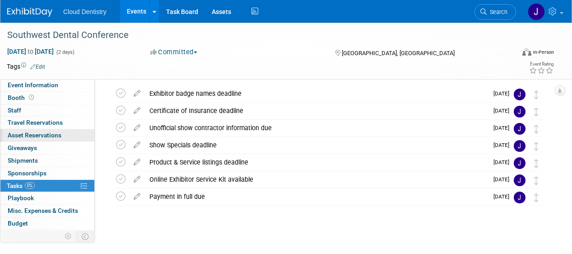
scroll to position [0, 0]
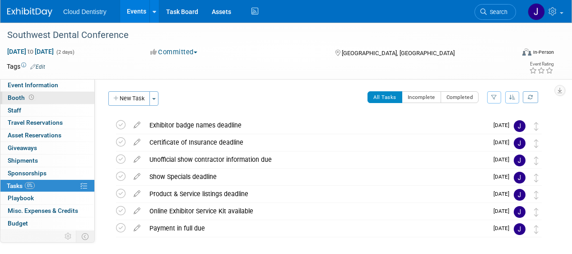
click at [41, 98] on link "Booth" at bounding box center [47, 98] width 94 height 12
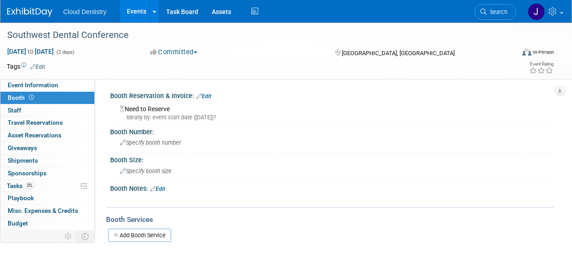
click at [162, 110] on div "Need to Reserve Ideally by: event start date (Fri. Aug 21, 2026)?" at bounding box center [332, 111] width 430 height 19
click at [208, 94] on link "Edit" at bounding box center [203, 96] width 15 height 6
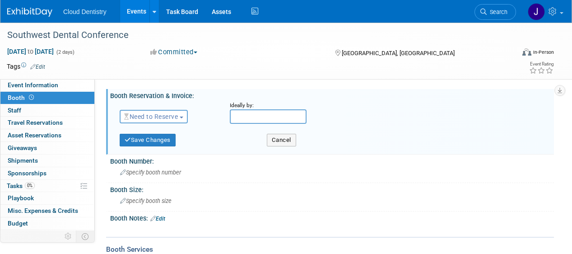
click at [165, 119] on span "Need to Reserve" at bounding box center [151, 116] width 54 height 7
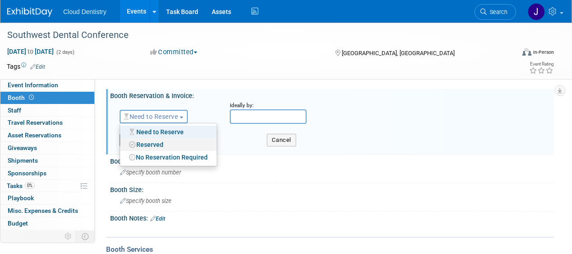
click at [162, 143] on link "Reserved" at bounding box center [168, 144] width 97 height 13
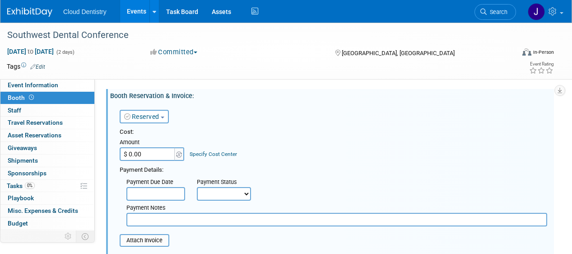
click at [154, 156] on input "$ 0.00" at bounding box center [148, 154] width 56 height 14
type input "$ 1,800.00"
click at [167, 190] on input "text" at bounding box center [155, 194] width 59 height 14
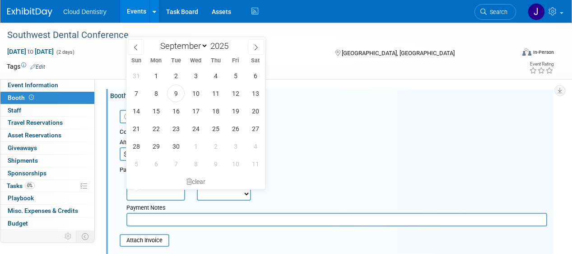
click at [345, 162] on div "Cost: Amount $ 1,800.00 Specify Cost Center Cost Center -- Not Specified --" at bounding box center [333, 177] width 427 height 98
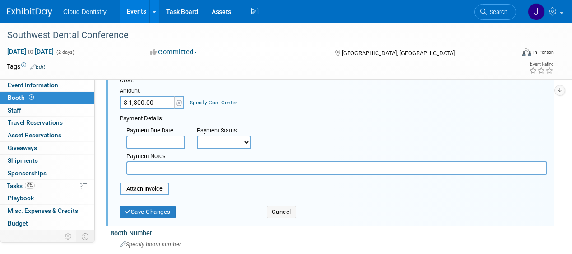
scroll to position [53, 0]
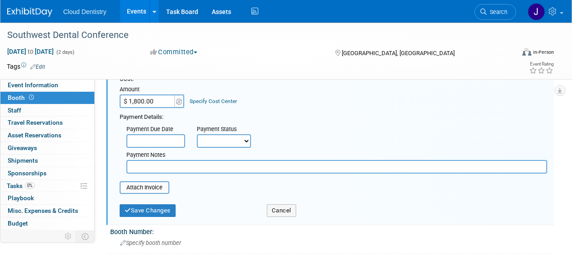
click at [237, 142] on select "Not Paid Yet Partially Paid Paid in Full" at bounding box center [224, 141] width 54 height 14
select select "3"
click at [197, 134] on select "Not Paid Yet Partially Paid Paid in Full" at bounding box center [224, 141] width 54 height 14
click at [212, 171] on input "text" at bounding box center [336, 167] width 421 height 14
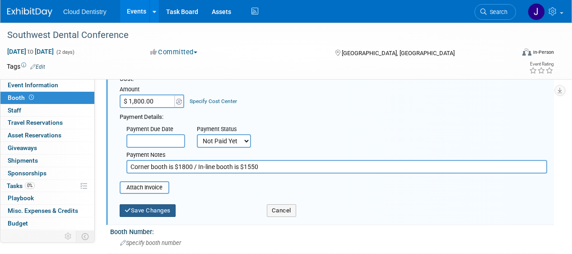
type input "Corner booth is $1800 / In-line booth is $1550"
click at [169, 206] on button "Save Changes" at bounding box center [148, 210] width 56 height 13
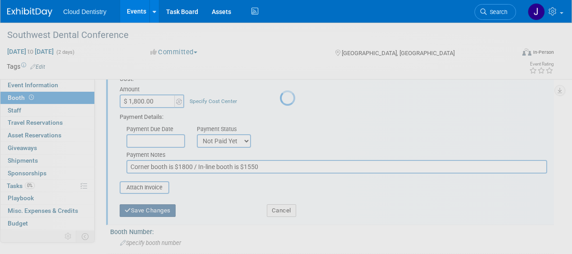
scroll to position [42, 0]
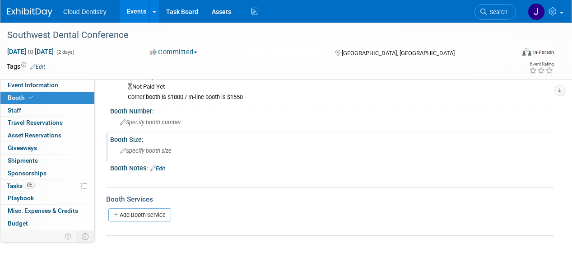
click at [141, 147] on span "Specify booth size" at bounding box center [145, 150] width 51 height 7
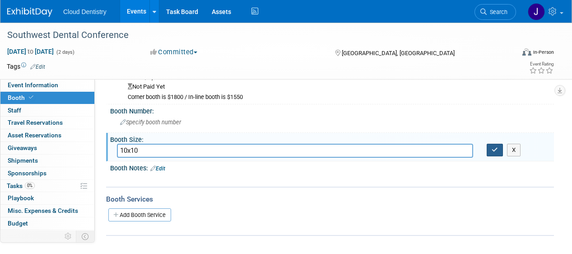
type input "10x10"
click at [495, 151] on icon "button" at bounding box center [495, 150] width 6 height 6
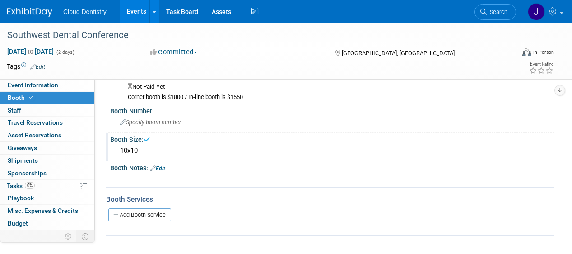
scroll to position [0, 0]
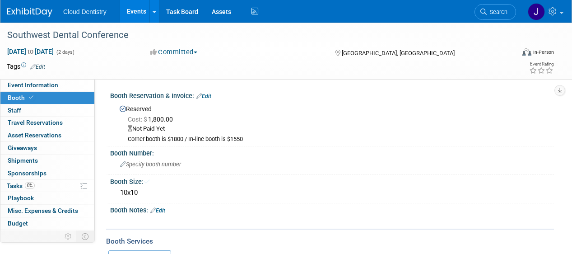
click at [138, 9] on link "Events" at bounding box center [136, 11] width 33 height 23
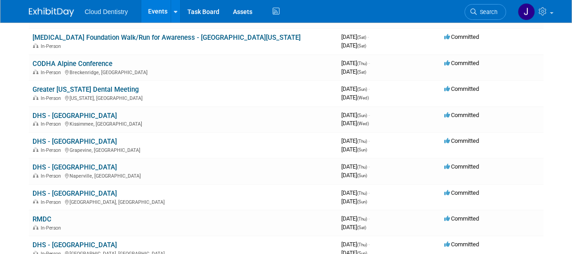
scroll to position [247, 0]
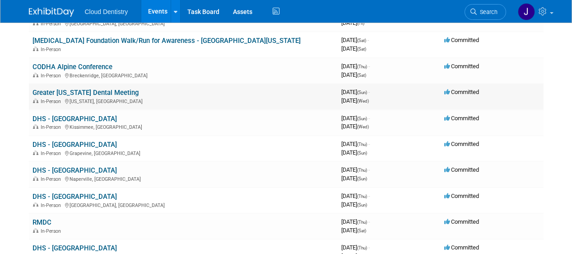
click at [123, 94] on link "Greater [US_STATE] Dental Meeting" at bounding box center [85, 92] width 106 height 8
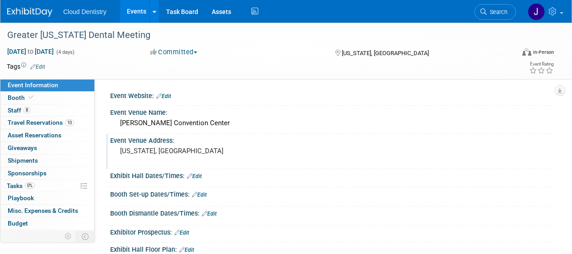
click at [159, 149] on pre "[US_STATE], [GEOGRAPHIC_DATA]" at bounding box center [202, 151] width 165 height 8
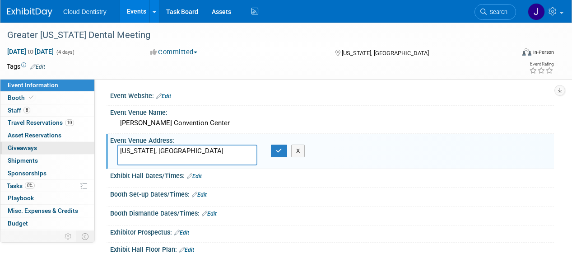
drag, startPoint x: 195, startPoint y: 151, endPoint x: 81, endPoint y: 149, distance: 114.7
click at [81, 149] on div "Event Information Event Info Booth Booth 8 Staff 8 Staff 10 Travel Reservations…" at bounding box center [286, 154] width 572 height 263
paste textarea "369 12th Ave New York, NY 10018"
type textarea "369 12th Ave New York, NY 10018"
click at [280, 150] on icon "button" at bounding box center [279, 151] width 6 height 6
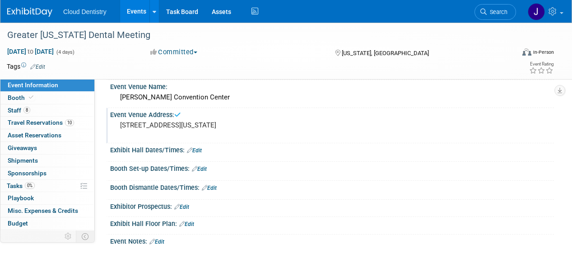
scroll to position [27, 0]
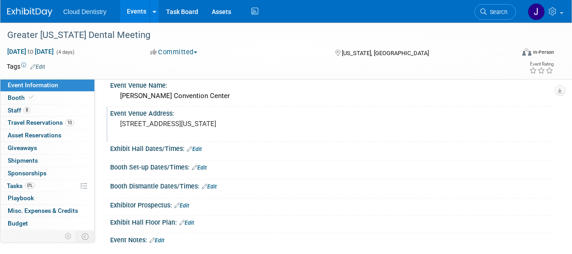
click at [200, 152] on div "Save Changes Cancel" at bounding box center [332, 154] width 444 height 5
click at [200, 148] on link "Edit" at bounding box center [194, 149] width 15 height 6
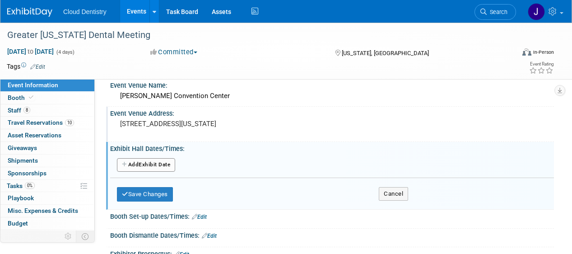
click at [146, 167] on button "Add Another Exhibit Date" at bounding box center [146, 165] width 58 height 14
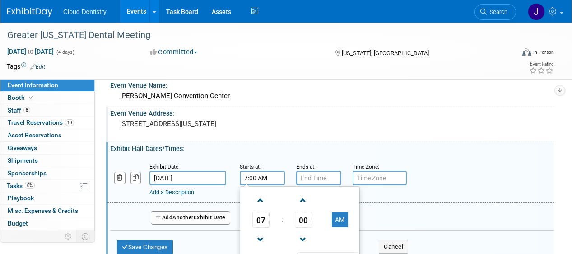
click at [257, 180] on input "7:00 AM" at bounding box center [262, 178] width 45 height 14
type input "9:30 AM"
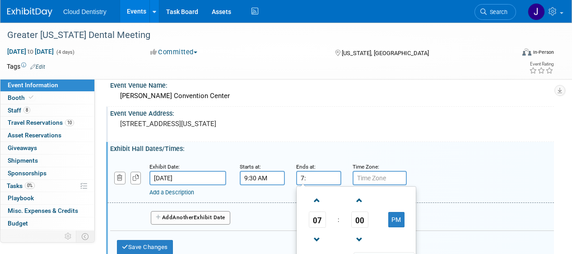
type input "7"
type input "5:30 PM"
click at [377, 133] on div "Event Venue Address: 369 12th Ave New York, NY 10018" at bounding box center [330, 124] width 448 height 35
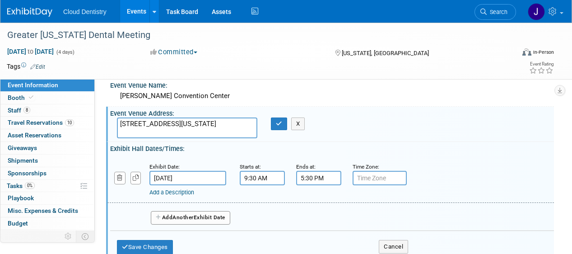
click at [384, 185] on input "text" at bounding box center [380, 178] width 54 height 14
type input "W"
type input "EST"
click at [374, 208] on div "Add Another Exhibit Date" at bounding box center [332, 215] width 444 height 24
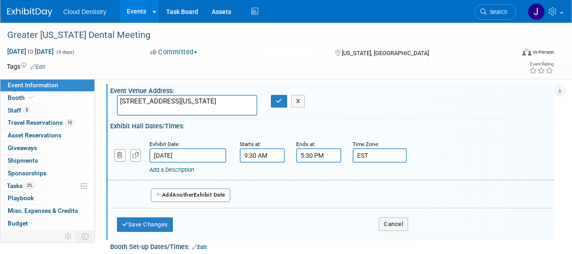
scroll to position [60, 0]
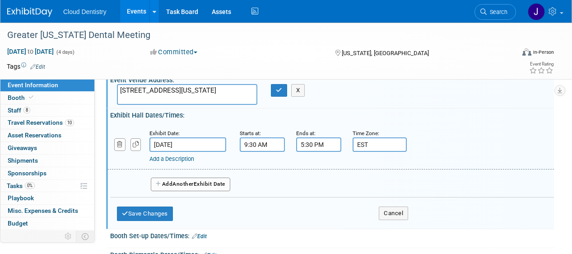
click at [217, 185] on button "Add Another Exhibit Date" at bounding box center [190, 184] width 79 height 14
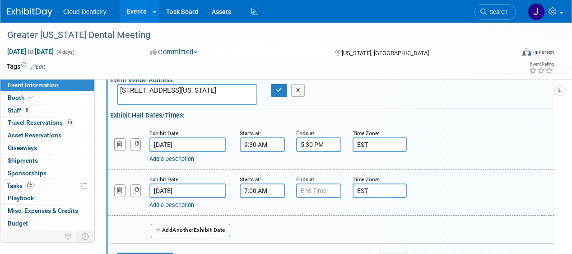
click at [265, 192] on input "7:00 AM" at bounding box center [262, 190] width 45 height 14
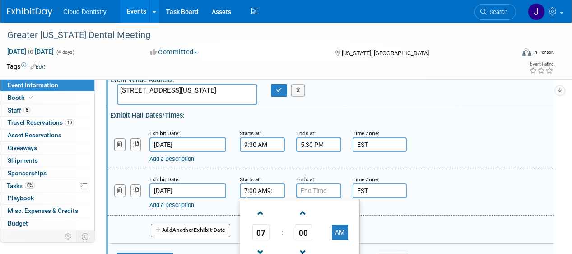
drag, startPoint x: 274, startPoint y: 188, endPoint x: 204, endPoint y: 182, distance: 70.7
click at [204, 185] on div "Exhibit Date: Dec 1, 2025 Starts at: 7:00 AM9: 07 : 00 AM 12 01 02 03 04 05 06 …" at bounding box center [330, 192] width 446 height 46
type input "9:30 AM"
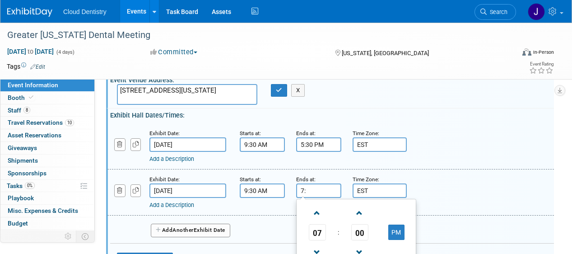
type input "7"
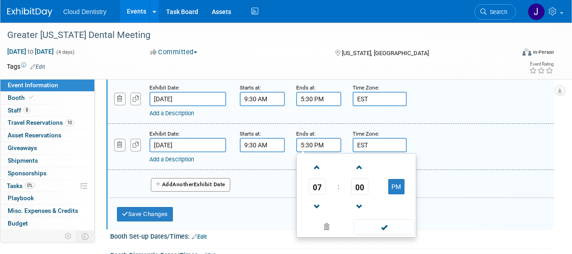
scroll to position [107, 0]
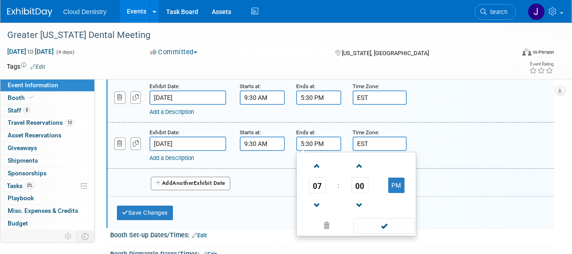
type input "5:30 PM"
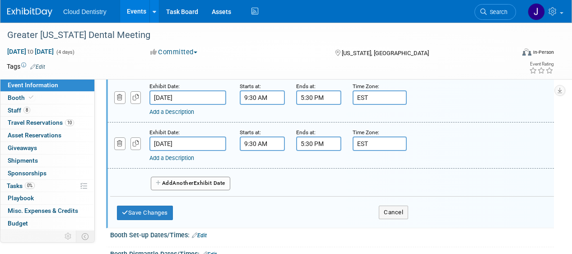
click at [469, 160] on div "Add a Description" at bounding box center [313, 158] width 328 height 8
click at [174, 186] on button "Add Another Exhibit Date" at bounding box center [190, 183] width 79 height 14
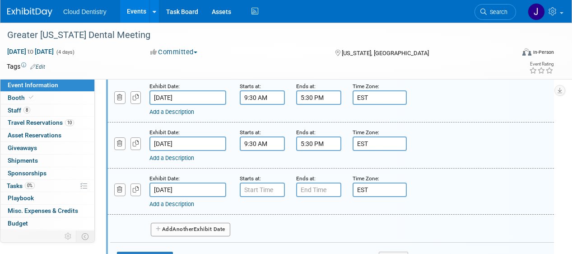
click at [174, 186] on input "Dec 2, 2025" at bounding box center [187, 189] width 77 height 14
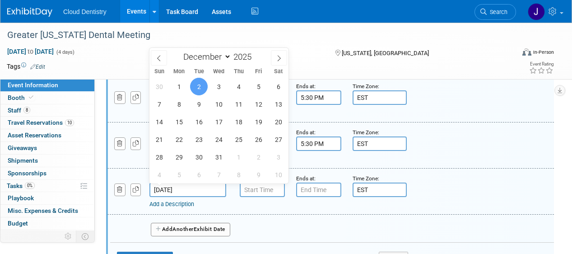
click at [247, 225] on div "Add Another Exhibit Date" at bounding box center [332, 226] width 444 height 24
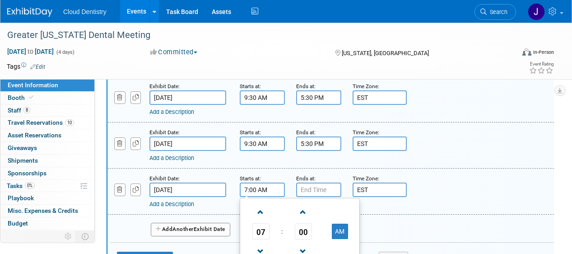
click at [263, 192] on input "7:00 AM" at bounding box center [262, 189] width 45 height 14
drag, startPoint x: 256, startPoint y: 189, endPoint x: 212, endPoint y: 186, distance: 44.4
click at [212, 186] on div "Exhibit Date: Dec 2, 2025 Starts at: 7:00 AM 07 : 00 AM 12 01 02 03 04 05 06 07…" at bounding box center [330, 191] width 446 height 46
type input "9:30 AM"
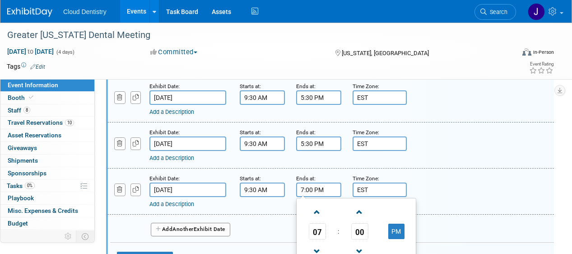
click at [313, 191] on input "7:00 PM" at bounding box center [318, 189] width 45 height 14
drag, startPoint x: 314, startPoint y: 189, endPoint x: 273, endPoint y: 189, distance: 41.1
click at [273, 189] on div "Exhibit Date: Dec 2, 2025 Starts at: 9:30 AM Ends at: 7:00 PM 07 : 00 PM 12 01 …" at bounding box center [330, 191] width 446 height 46
type input "5:30 PM"
click at [453, 172] on div "Exhibit Date: Dec 2, 2025 Starts at: 9:30 AM Ends at: 5:30 PM 07 : 00 PM 12 01 …" at bounding box center [330, 191] width 446 height 46
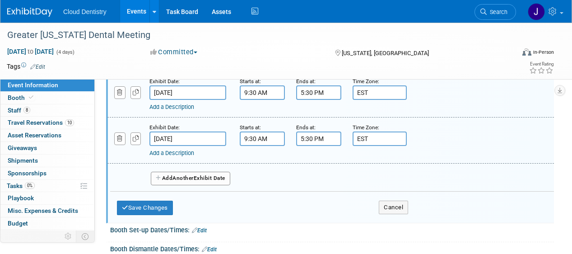
scroll to position [159, 0]
click at [206, 179] on button "Add Another Exhibit Date" at bounding box center [190, 178] width 79 height 14
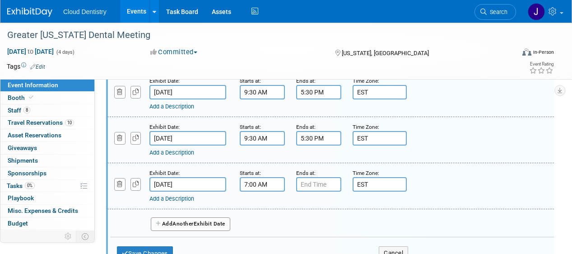
click at [264, 186] on input "7:00 AM" at bounding box center [262, 184] width 45 height 14
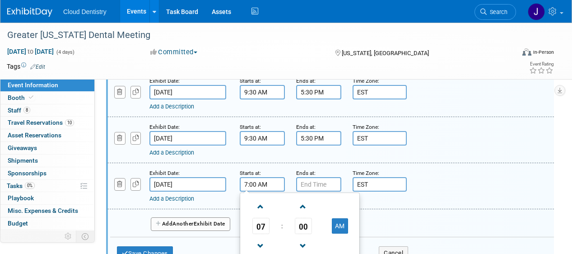
drag, startPoint x: 247, startPoint y: 184, endPoint x: 237, endPoint y: 183, distance: 10.0
click at [238, 184] on div "Starts at: 7:00 AM 07 : 00 AM 12 01 02 03 04 05 06 07 08 09 10 11 00 05 10 15 2…" at bounding box center [261, 179] width 56 height 23
type input "9:00 AM"
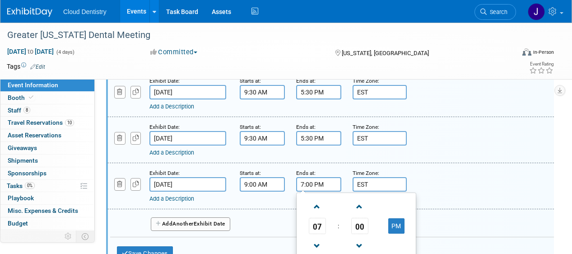
drag, startPoint x: 305, startPoint y: 183, endPoint x: 295, endPoint y: 183, distance: 9.9
click at [297, 183] on input "7:00 PM" at bounding box center [318, 184] width 45 height 14
type input "3:00 PM"
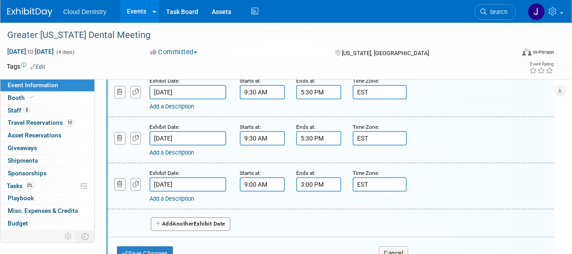
click at [437, 167] on div "Exhibit Date: Dec 3, 2025 Starts at: 9:00 AM Ends at: 3:00 PM Time Zone: Apply …" at bounding box center [330, 186] width 446 height 46
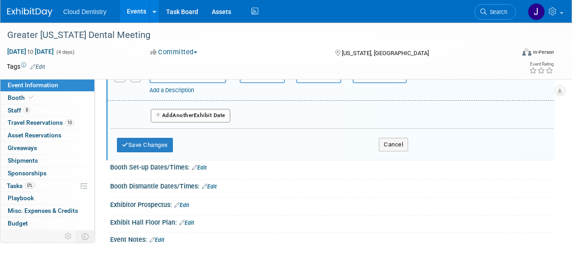
scroll to position [268, 0]
click at [164, 144] on button "Save Changes" at bounding box center [145, 144] width 56 height 14
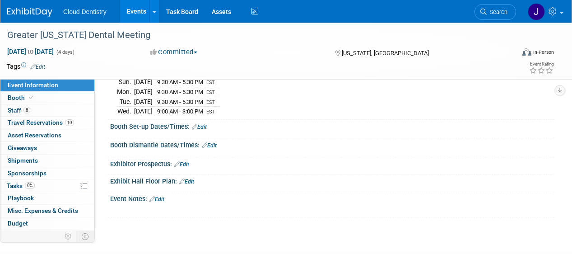
scroll to position [104, 0]
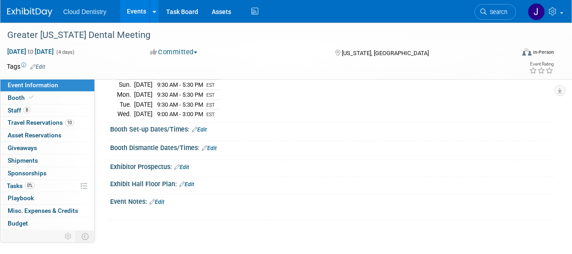
click at [202, 130] on link "Edit" at bounding box center [199, 129] width 15 height 6
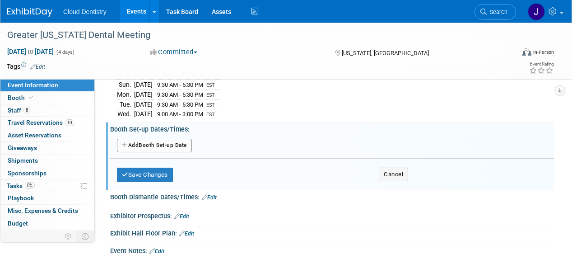
click at [166, 148] on button "Add Another Booth Set-up Date" at bounding box center [154, 146] width 75 height 14
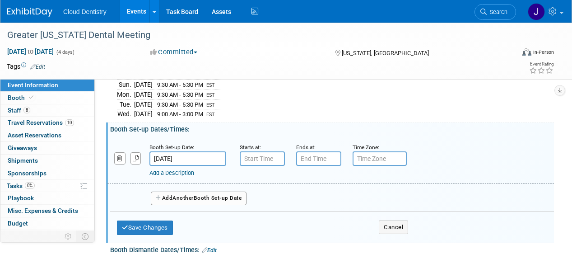
click at [196, 158] on input "Nov 30, 2025" at bounding box center [187, 158] width 77 height 14
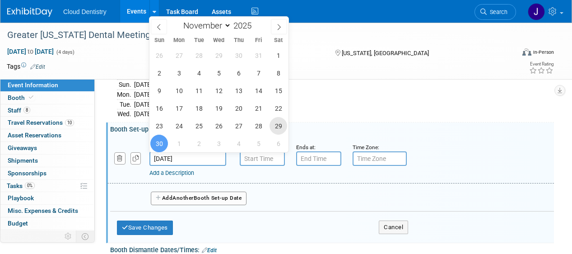
click at [280, 124] on span "29" at bounding box center [278, 126] width 18 height 18
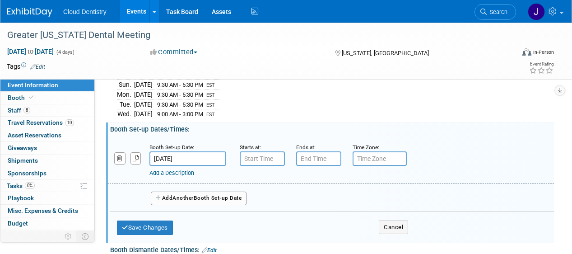
click at [201, 154] on input "Nov 29, 2025" at bounding box center [187, 158] width 77 height 14
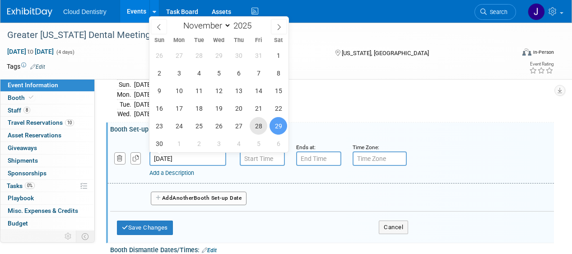
click at [257, 127] on span "28" at bounding box center [259, 126] width 18 height 18
type input "Nov 28, 2025"
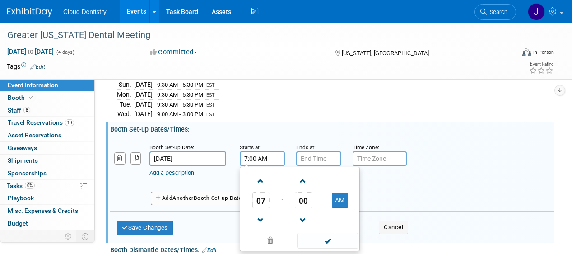
click at [256, 159] on input "7:00 AM" at bounding box center [262, 158] width 45 height 14
click at [246, 159] on input "7:00 AM" at bounding box center [262, 158] width 45 height 14
drag, startPoint x: 247, startPoint y: 156, endPoint x: 235, endPoint y: 156, distance: 12.2
click at [236, 156] on div "Starts at: 7:00 AM 07 : 00 AM 12 01 02 03 04 05 06 07 08 09 10 11 00 05 10 15 2…" at bounding box center [261, 153] width 56 height 23
type input "10:00 AM"
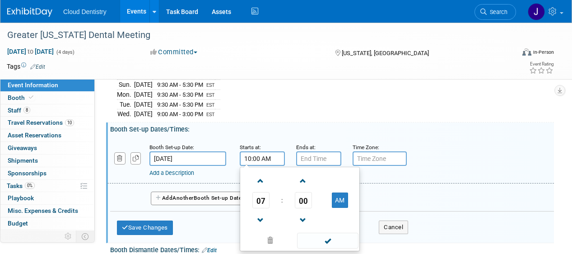
click at [285, 127] on div "Booth Set-up Dates/Times: Edit" at bounding box center [332, 127] width 444 height 11
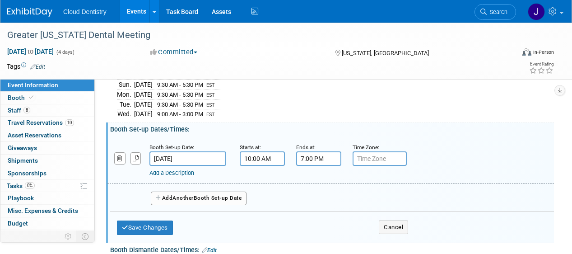
click at [307, 158] on input "7:00 PM" at bounding box center [318, 158] width 45 height 14
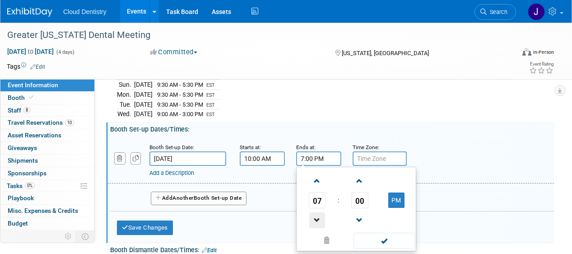
click at [317, 218] on span at bounding box center [317, 220] width 16 height 16
type input "5:00 PM"
click at [387, 245] on span at bounding box center [383, 240] width 61 height 16
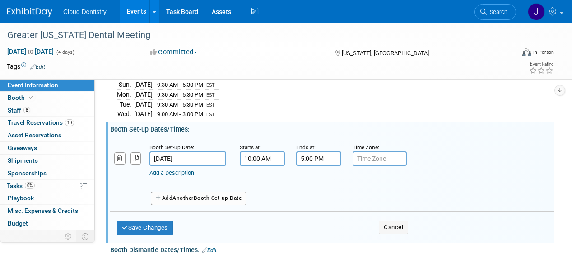
click at [370, 167] on div "Add a Description Description:" at bounding box center [313, 171] width 328 height 11
click at [374, 161] on input "text" at bounding box center [380, 158] width 54 height 14
type input "EST"
click at [349, 191] on div "Add Another Booth Set-up Date" at bounding box center [332, 195] width 444 height 24
click at [213, 197] on button "Add Another Booth Set-up Date" at bounding box center [199, 198] width 96 height 14
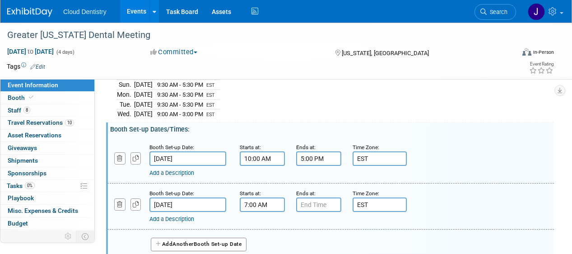
click at [262, 205] on input "7:00 AM" at bounding box center [262, 204] width 45 height 14
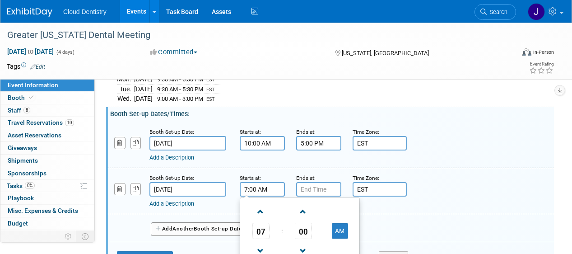
scroll to position [130, 0]
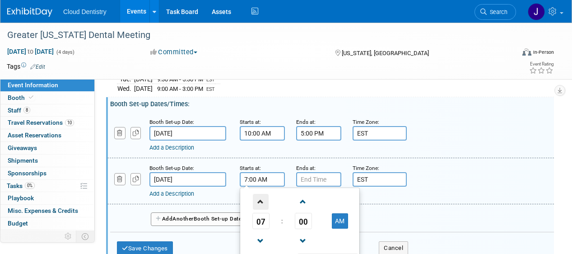
click at [265, 203] on span at bounding box center [261, 202] width 16 height 16
type input "8:00 AM"
click at [315, 181] on input "7:00 PM" at bounding box center [318, 179] width 45 height 14
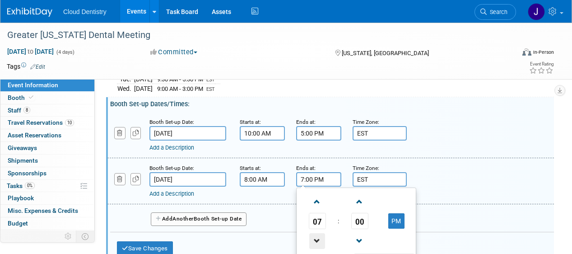
click at [319, 235] on span at bounding box center [317, 241] width 16 height 16
click at [396, 222] on button "PM" at bounding box center [396, 220] width 16 height 15
click at [398, 220] on button "AM" at bounding box center [396, 220] width 16 height 15
type input "5:00 PM"
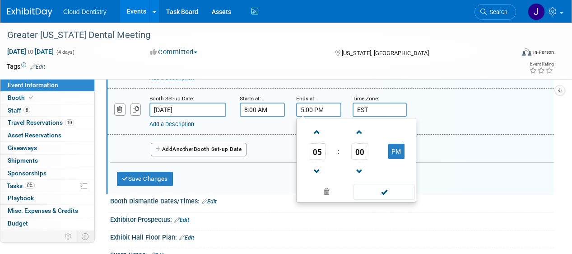
scroll to position [202, 0]
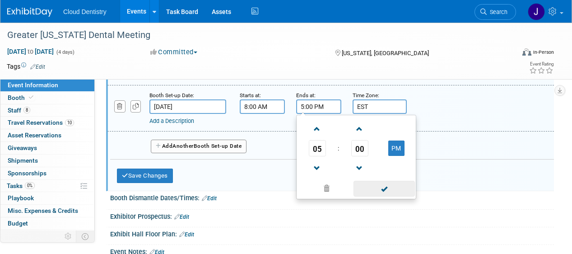
click at [388, 188] on span at bounding box center [383, 189] width 61 height 16
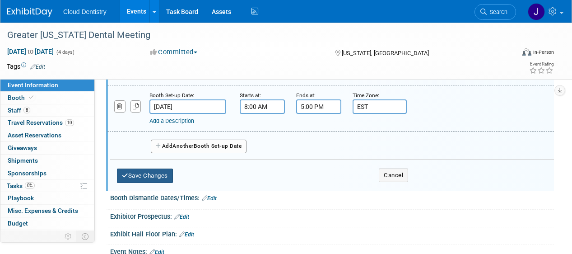
click at [166, 176] on button "Save Changes" at bounding box center [145, 175] width 56 height 14
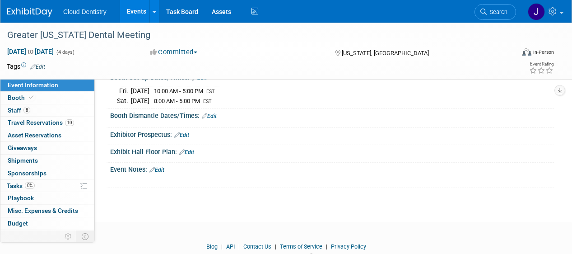
scroll to position [155, 0]
click at [216, 116] on link "Edit" at bounding box center [209, 116] width 15 height 6
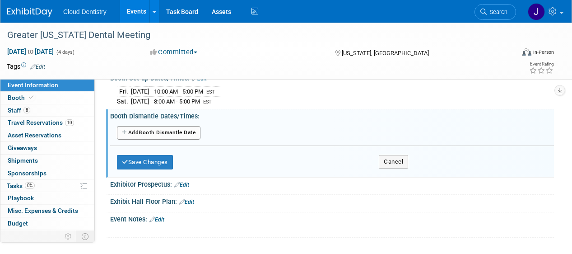
click at [165, 134] on button "Add Another Booth Dismantle Date" at bounding box center [159, 133] width 84 height 14
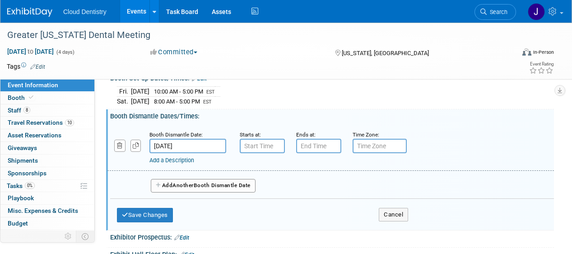
click at [186, 148] on input "Dec 3, 2025" at bounding box center [187, 146] width 77 height 14
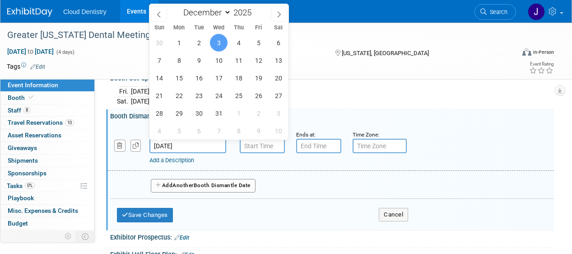
click at [278, 156] on div "Add a Description" at bounding box center [313, 160] width 328 height 8
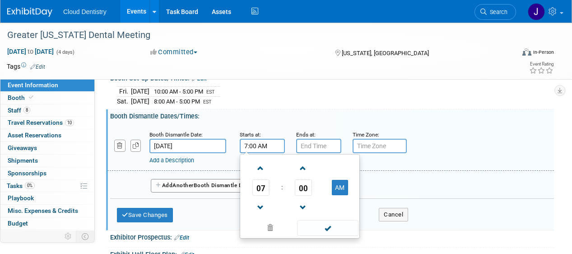
click at [274, 146] on input "7:00 AM" at bounding box center [262, 146] width 45 height 14
click at [259, 202] on span at bounding box center [261, 208] width 16 height 16
click at [253, 210] on span at bounding box center [261, 208] width 16 height 16
click at [261, 211] on span at bounding box center [261, 208] width 16 height 16
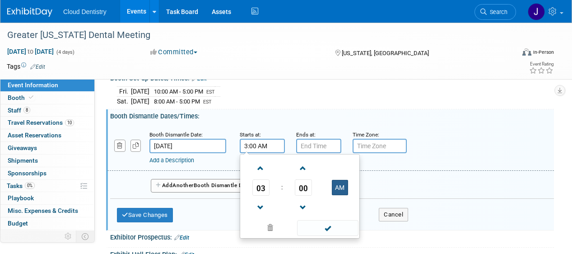
click at [336, 190] on button "AM" at bounding box center [340, 187] width 16 height 15
type input "3:00 PM"
click at [320, 237] on div "03 : 00 PM 12 01 02 03 04 05 06 07 08 09 10 11 00 05 10 15 20 25 30 35 40 45 50…" at bounding box center [300, 196] width 120 height 84
click at [322, 228] on span at bounding box center [327, 228] width 61 height 16
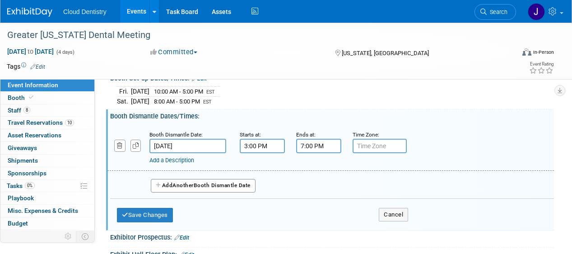
click at [322, 142] on input "7:00 PM" at bounding box center [318, 146] width 45 height 14
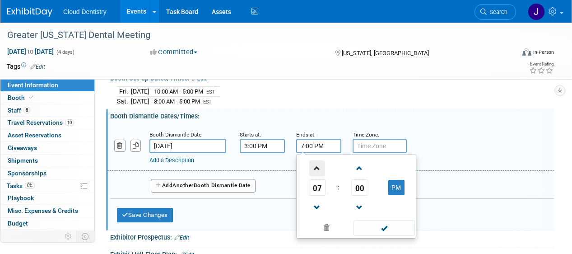
click at [320, 167] on span at bounding box center [317, 168] width 16 height 16
type input "8:00 PM"
click at [380, 232] on span at bounding box center [383, 228] width 61 height 16
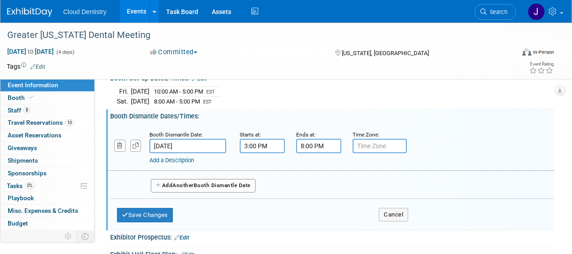
click at [374, 147] on input "text" at bounding box center [380, 146] width 54 height 14
type input "EST"
click at [368, 187] on div "Add Another Booth Dismantle Date" at bounding box center [332, 183] width 444 height 24
click at [190, 189] on button "Add Another Booth Dismantle Date" at bounding box center [203, 186] width 105 height 14
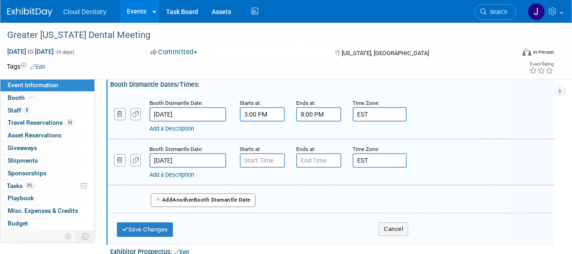
scroll to position [187, 0]
click at [260, 160] on input "7:00 AM" at bounding box center [262, 160] width 45 height 14
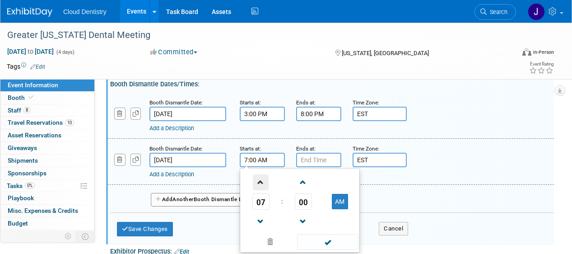
click at [259, 180] on span at bounding box center [261, 182] width 16 height 16
type input "8:00 AM"
click at [330, 239] on span at bounding box center [327, 242] width 61 height 16
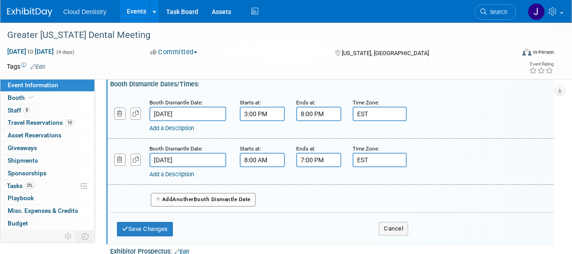
click at [315, 159] on input "7:00 PM" at bounding box center [318, 160] width 45 height 14
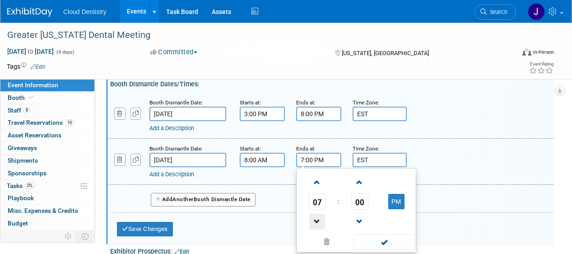
click at [320, 220] on span at bounding box center [317, 221] width 16 height 16
type input "5:00 PM"
click at [375, 245] on span at bounding box center [383, 242] width 61 height 16
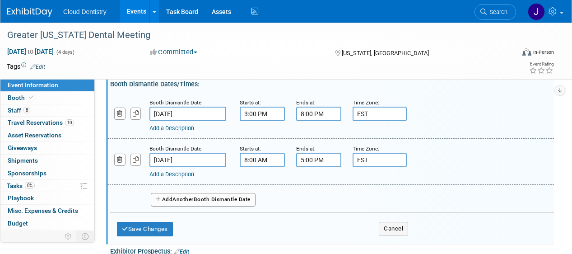
click at [188, 202] on span "Another" at bounding box center [182, 199] width 21 height 6
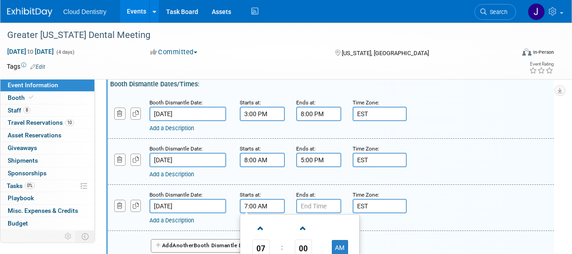
click at [263, 208] on input "7:00 AM" at bounding box center [262, 206] width 45 height 14
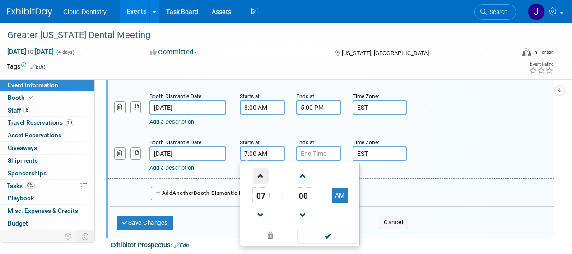
scroll to position [242, 0]
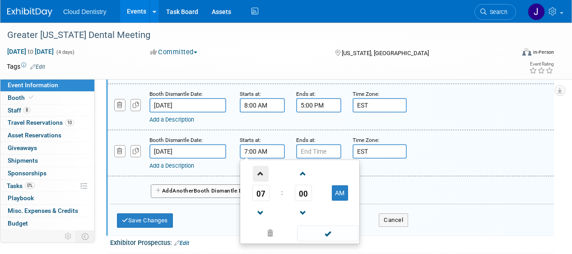
click at [260, 174] on span at bounding box center [261, 174] width 16 height 16
type input "8:00 AM"
click at [326, 233] on span at bounding box center [327, 233] width 61 height 16
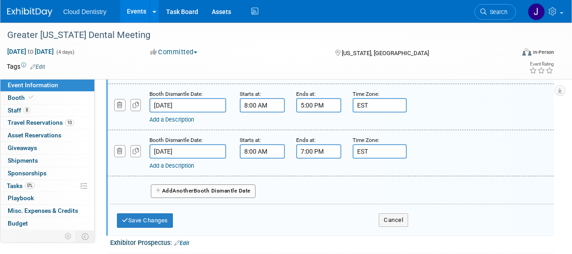
click at [311, 152] on input "7:00 PM" at bounding box center [318, 151] width 45 height 14
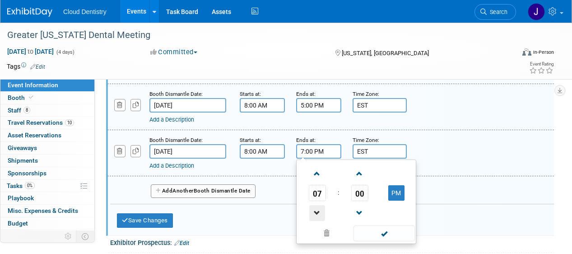
click at [319, 209] on span at bounding box center [317, 213] width 16 height 16
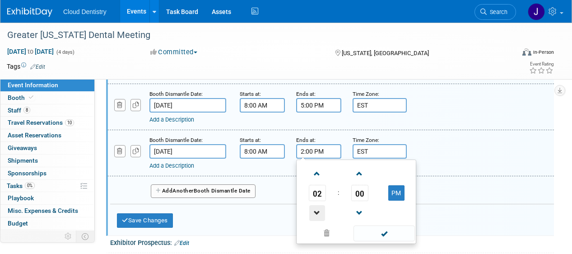
click at [319, 209] on span at bounding box center [317, 213] width 16 height 16
type input "12:00 PM"
click at [377, 232] on span at bounding box center [383, 233] width 61 height 16
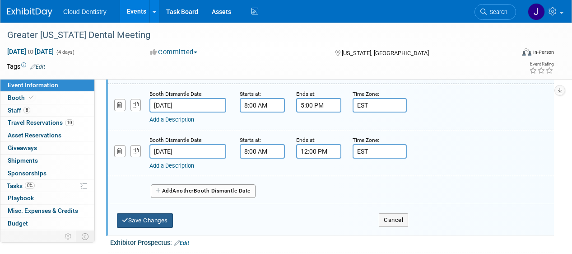
click at [151, 225] on button "Save Changes" at bounding box center [145, 220] width 56 height 14
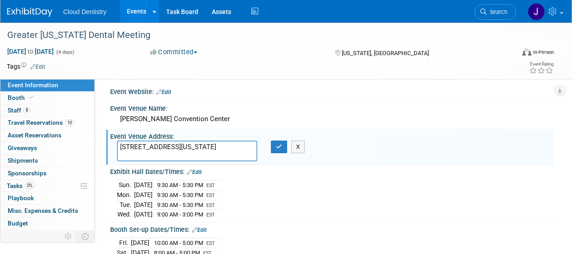
scroll to position [4, 0]
click at [274, 149] on button "button" at bounding box center [279, 147] width 16 height 13
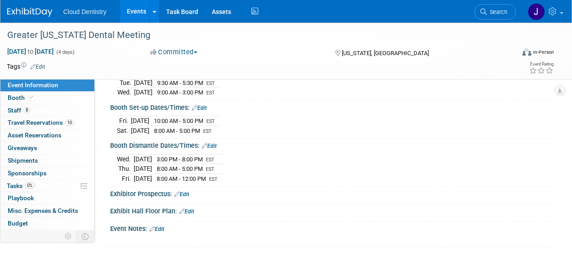
scroll to position [145, 0]
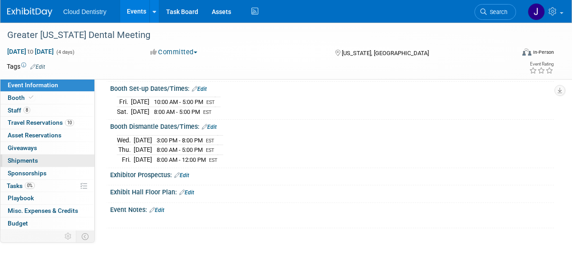
click at [41, 158] on link "0 Shipments 0" at bounding box center [47, 160] width 94 height 12
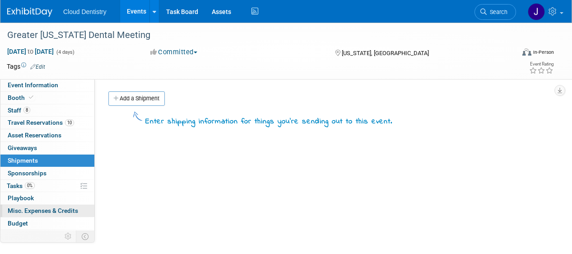
click at [38, 210] on span "Misc. Expenses & Credits 0" at bounding box center [43, 210] width 70 height 7
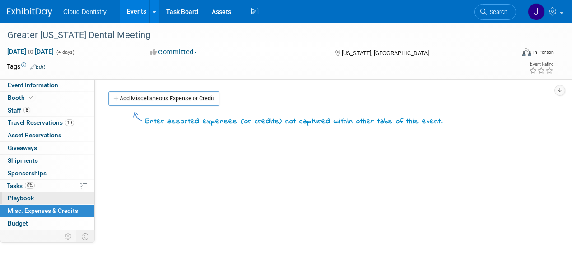
click at [44, 200] on link "0 Playbook 0" at bounding box center [47, 198] width 94 height 12
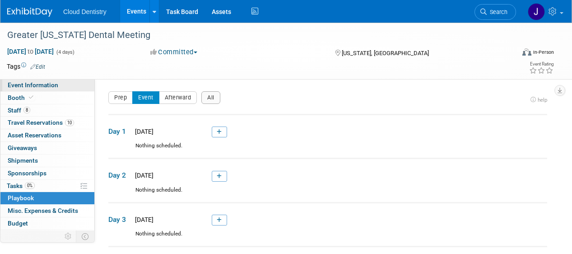
click at [51, 86] on span "Event Information" at bounding box center [33, 84] width 51 height 7
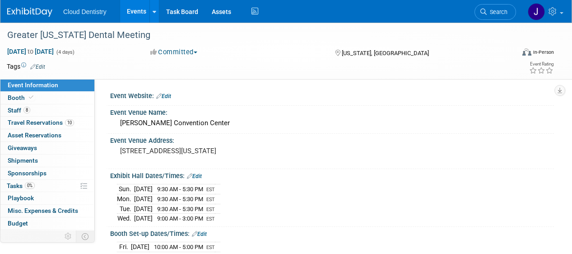
click at [181, 97] on div "Event Website: Edit" at bounding box center [332, 95] width 444 height 12
click at [171, 97] on link "Edit" at bounding box center [163, 96] width 15 height 6
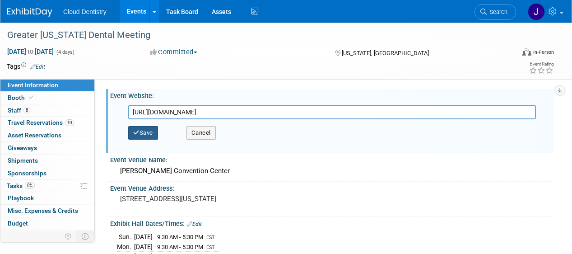
type input "https://gnydm2025.smallworldlabs.com/dashboard"
click at [148, 135] on button "Save" at bounding box center [143, 133] width 30 height 14
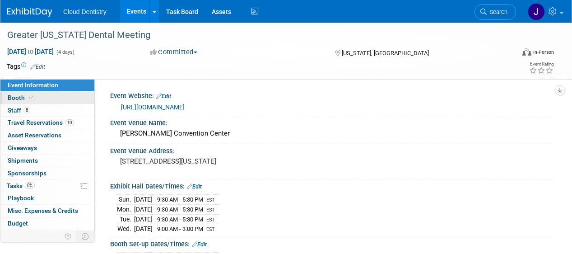
click at [34, 96] on link "Booth" at bounding box center [47, 98] width 94 height 12
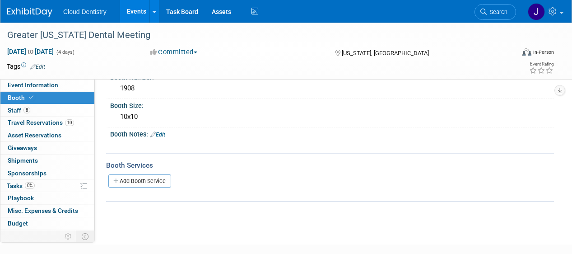
scroll to position [60, 0]
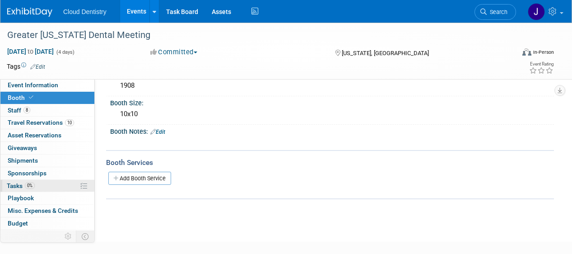
click at [30, 186] on span "0%" at bounding box center [30, 185] width 10 height 7
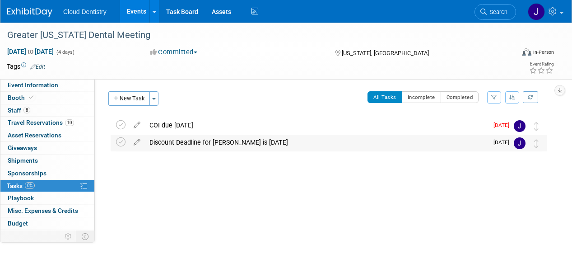
click at [518, 146] on img at bounding box center [520, 143] width 12 height 12
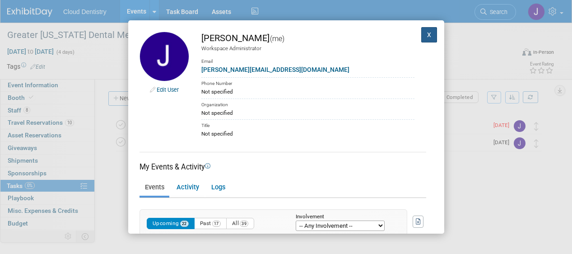
click at [428, 29] on button "X" at bounding box center [429, 34] width 16 height 15
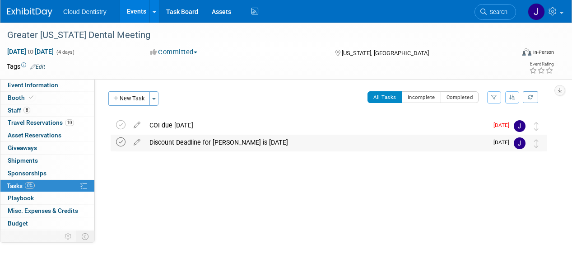
click at [118, 139] on icon at bounding box center [120, 141] width 9 height 9
click at [121, 144] on icon at bounding box center [120, 141] width 9 height 9
click at [135, 144] on icon at bounding box center [137, 140] width 16 height 11
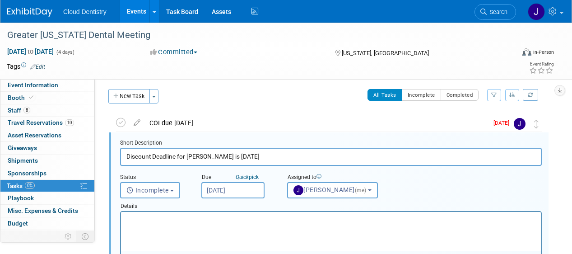
drag, startPoint x: 239, startPoint y: 156, endPoint x: 220, endPoint y: 155, distance: 19.0
click at [220, 155] on input "Discount Deadline for Freeman is Nov 1st" at bounding box center [331, 157] width 422 height 18
type input "Discount Deadline for Freeman is Oct 31st"
click at [242, 193] on input "Oct 27, 2025" at bounding box center [232, 190] width 63 height 16
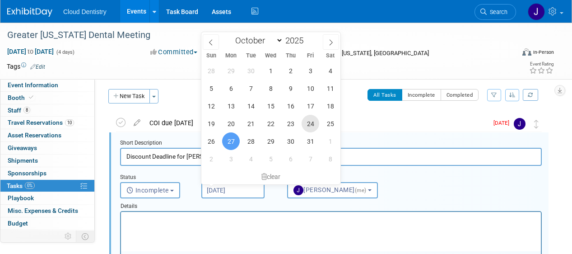
click at [307, 123] on span "24" at bounding box center [311, 124] width 18 height 18
type input "Oct 24, 2025"
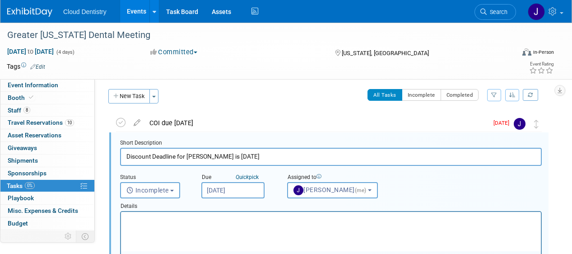
scroll to position [142, 0]
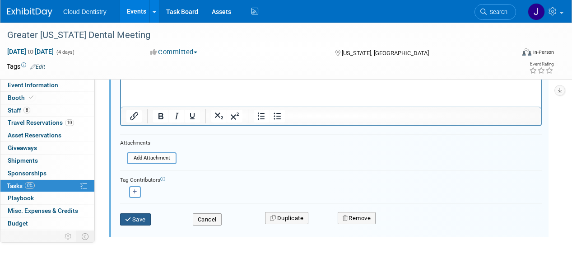
click at [147, 218] on button "Save" at bounding box center [135, 219] width 31 height 13
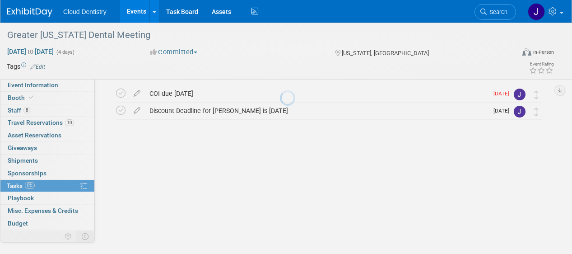
scroll to position [32, 0]
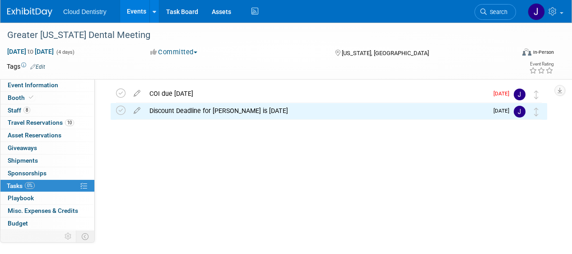
click at [521, 114] on img at bounding box center [520, 112] width 12 height 12
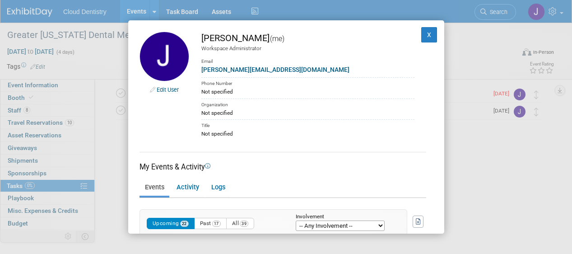
scroll to position [0, 0]
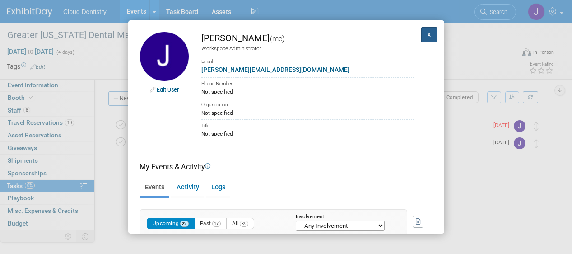
click at [432, 36] on button "X" at bounding box center [429, 34] width 16 height 15
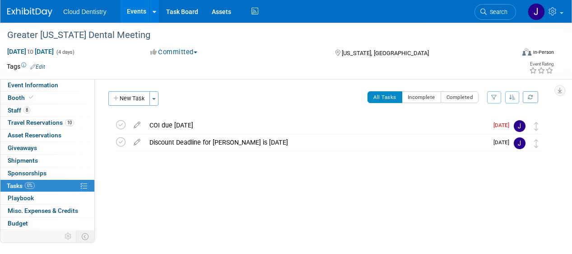
click at [156, 142] on div "Discount Deadline for Freeman is Oct 31st" at bounding box center [316, 142] width 343 height 15
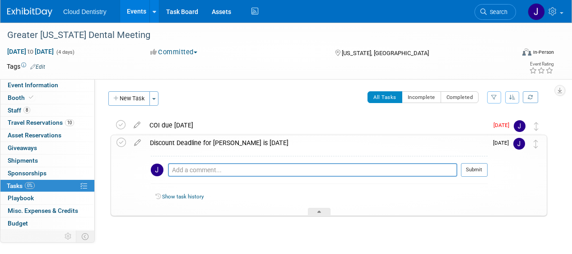
click at [156, 142] on div "Discount Deadline for Freeman is Oct 31st" at bounding box center [316, 142] width 342 height 15
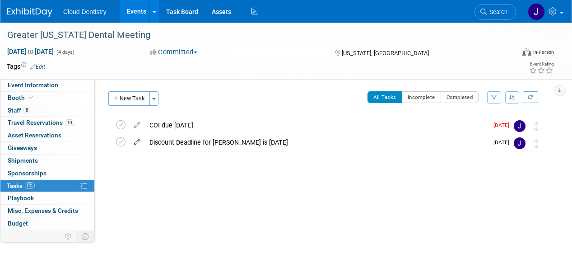
click at [135, 142] on icon at bounding box center [137, 140] width 16 height 11
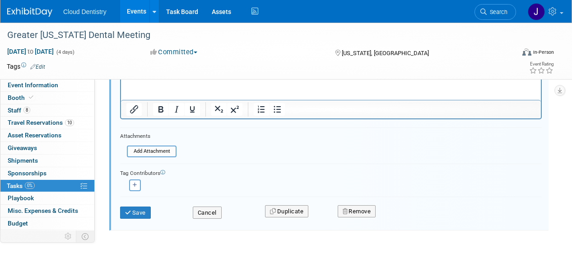
scroll to position [181, 0]
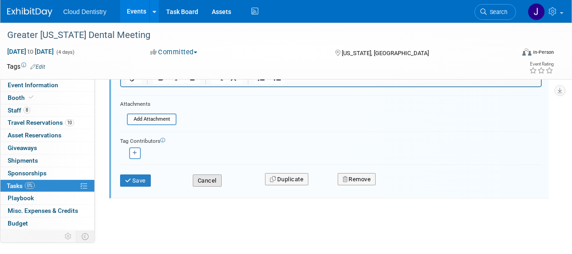
click at [209, 179] on button "Cancel" at bounding box center [207, 180] width 29 height 13
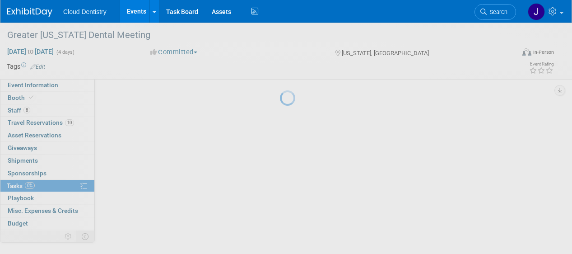
scroll to position [32, 0]
